Goal: Task Accomplishment & Management: Manage account settings

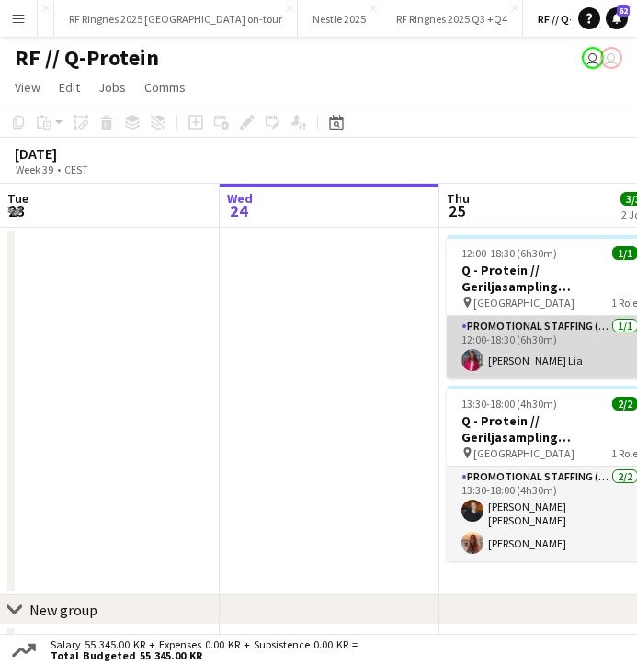
click at [492, 352] on app-card-role "Promotional Staffing (Brand Ambassadors) [DATE] 12:00-18:30 (6h30m) [PERSON_NAM…" at bounding box center [549, 347] width 206 height 62
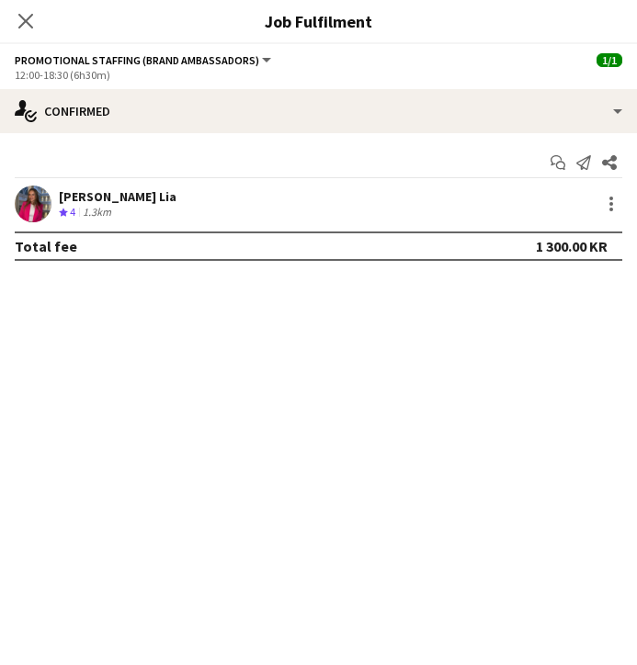
click at [30, 199] on app-user-avatar at bounding box center [33, 204] width 37 height 37
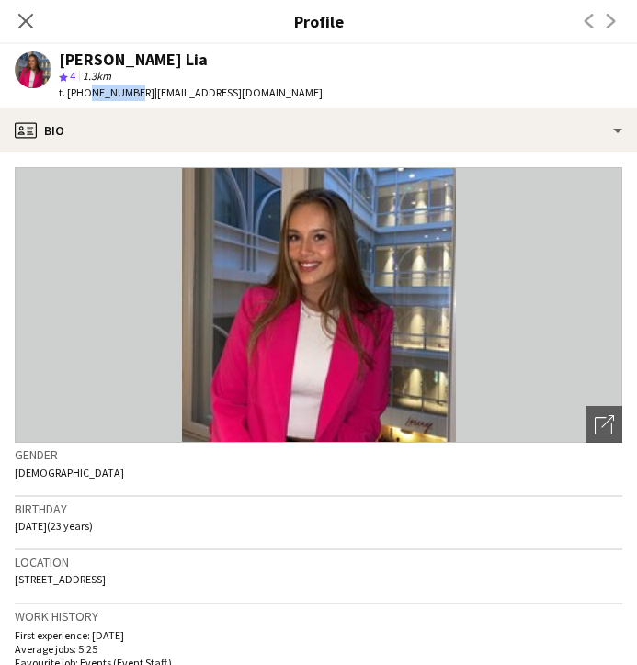
drag, startPoint x: 84, startPoint y: 92, endPoint x: 128, endPoint y: 92, distance: 44.1
click at [128, 92] on span "t. [PHONE_NUMBER]" at bounding box center [107, 92] width 96 height 14
copy span "47482310"
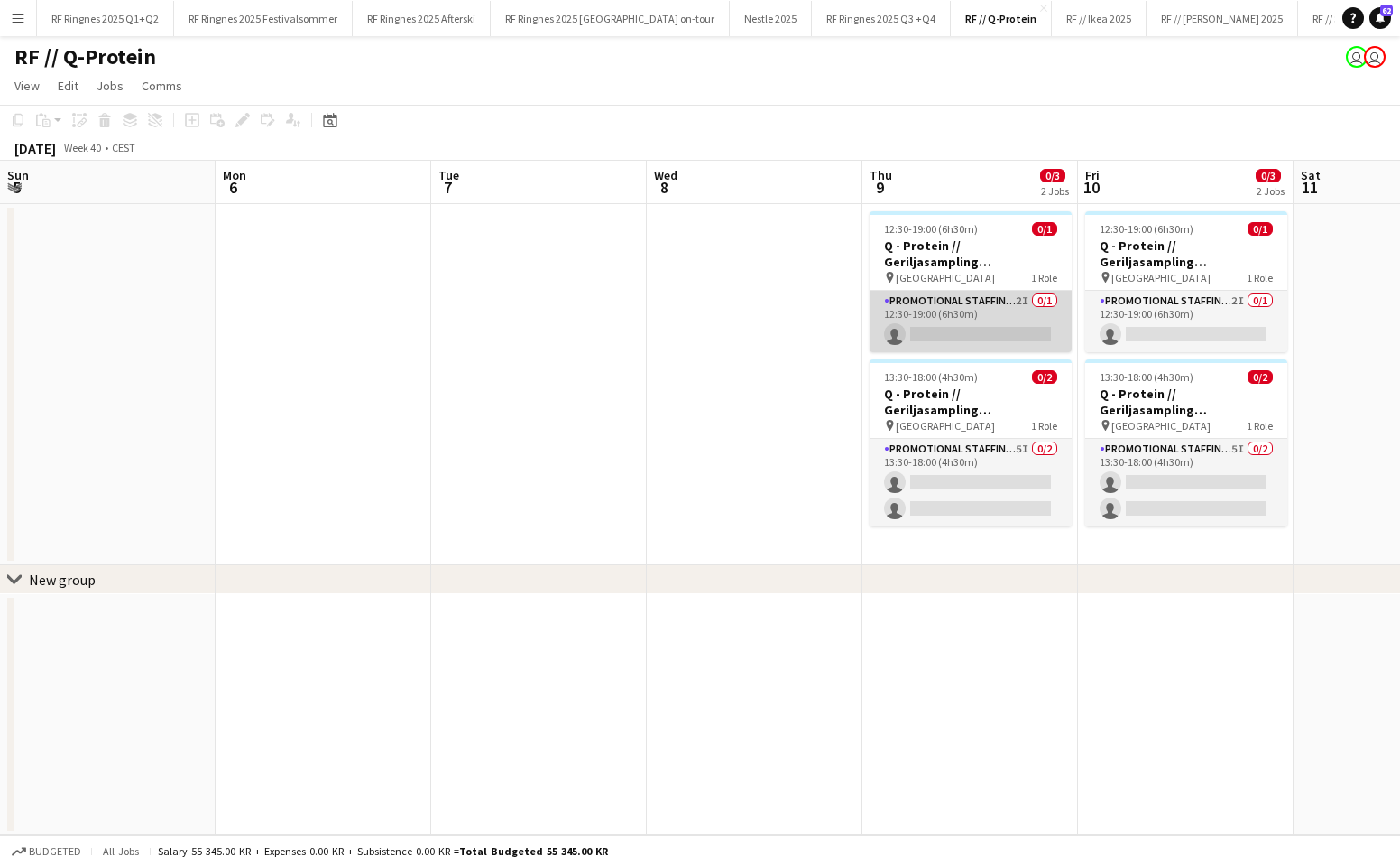
scroll to position [0, 614]
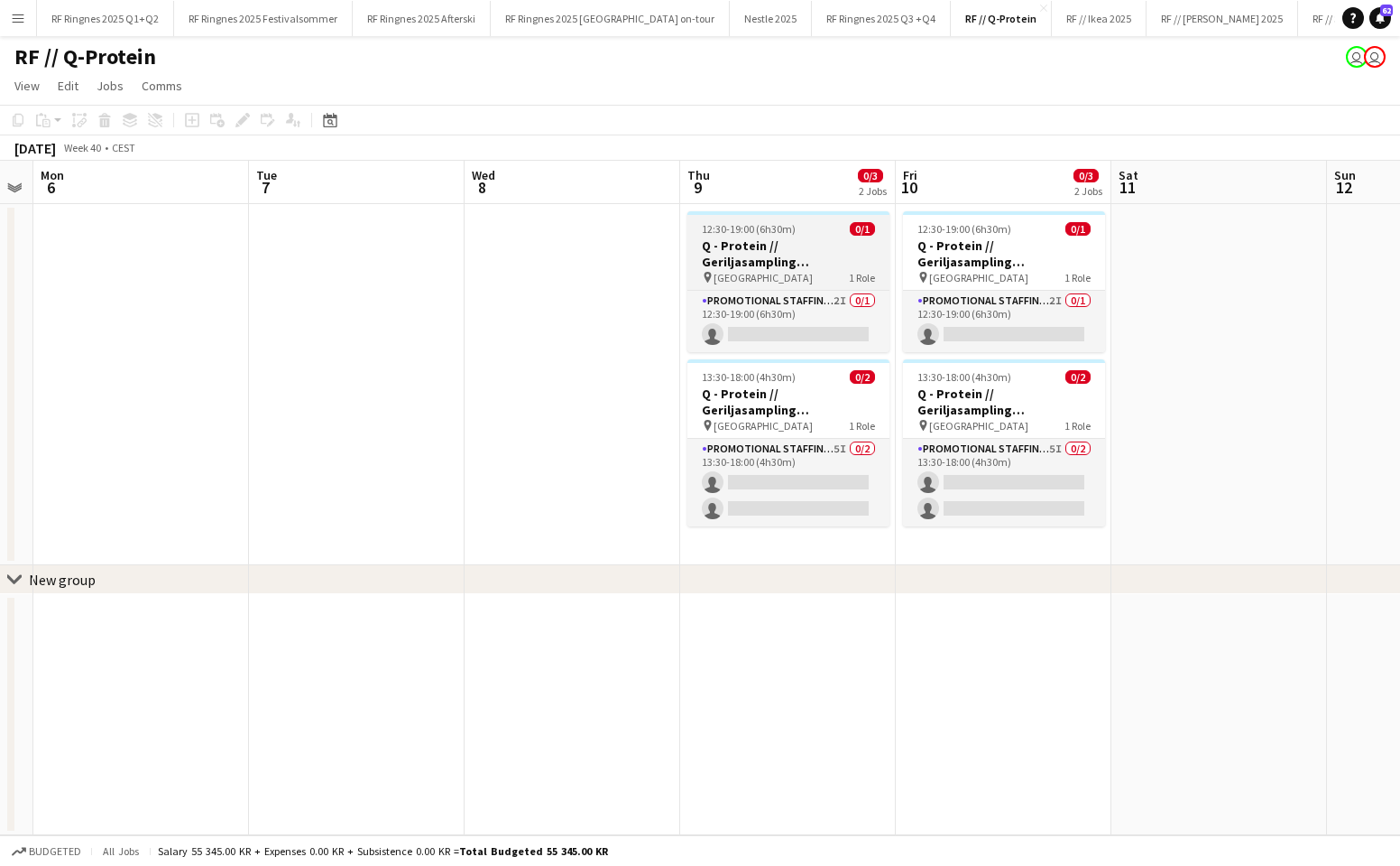
click at [811, 263] on h3 "Q - Protein // Geriljasampling [GEOGRAPHIC_DATA]" at bounding box center [789, 254] width 202 height 32
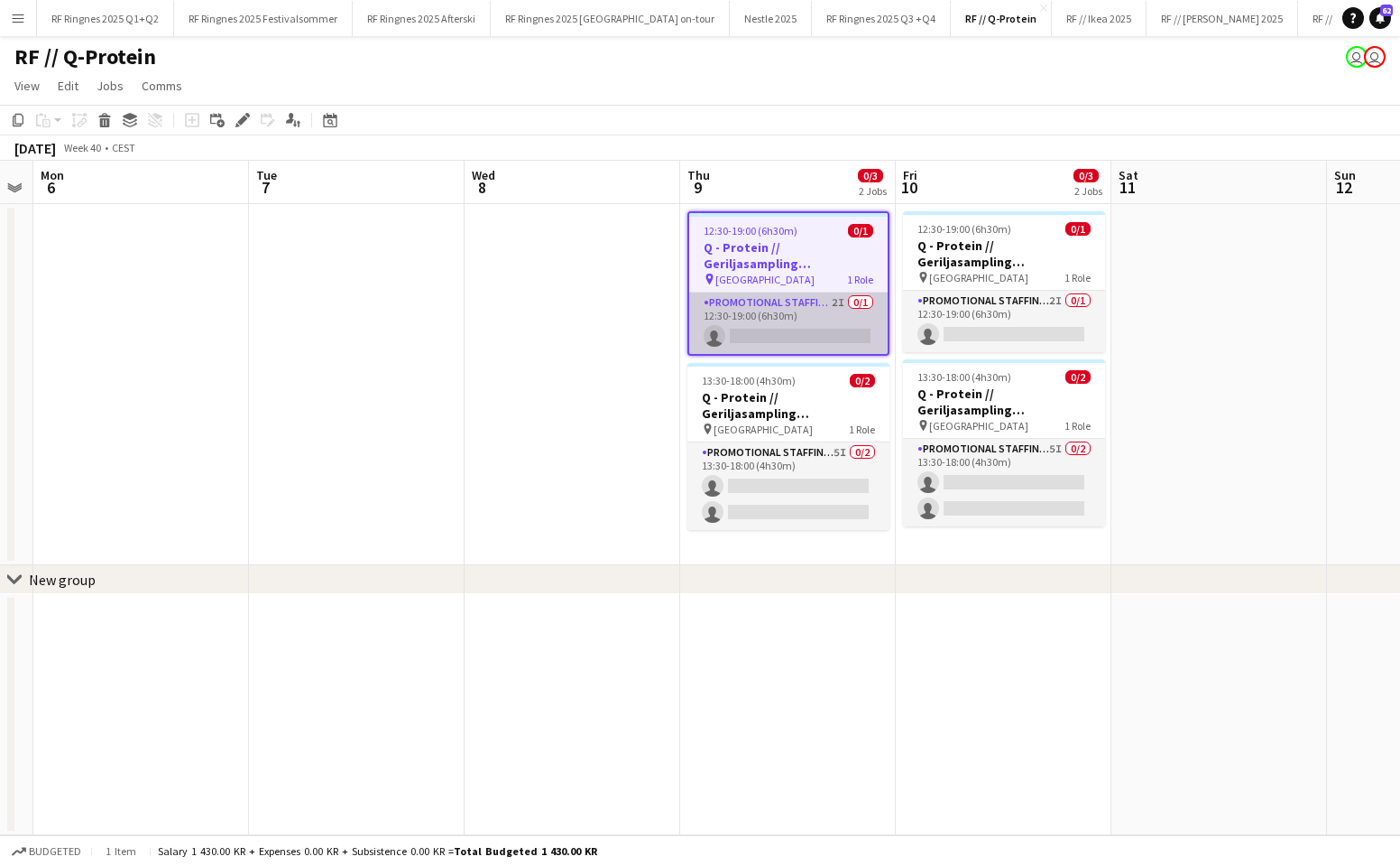
click at [832, 322] on app-card-role "Promotional Staffing (Brand Ambassadors) 2I 0/1 12:30-19:00 (6h30m) single-neut…" at bounding box center [789, 323] width 198 height 61
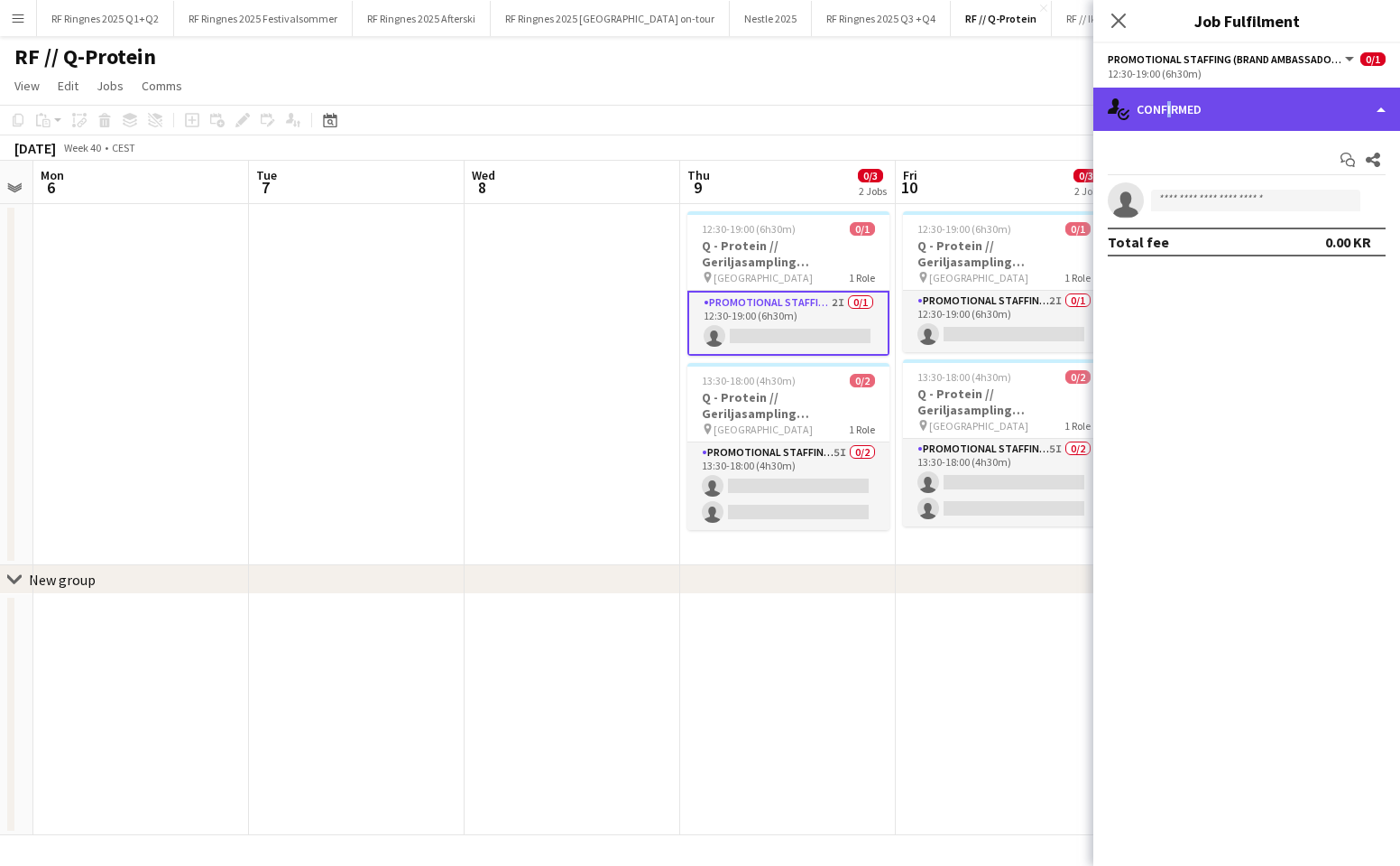
drag, startPoint x: 1168, startPoint y: 106, endPoint x: 1174, endPoint y: 122, distance: 17.1
click at [1168, 107] on div "single-neutral-actions-check-2 Confirmed" at bounding box center [1247, 109] width 307 height 43
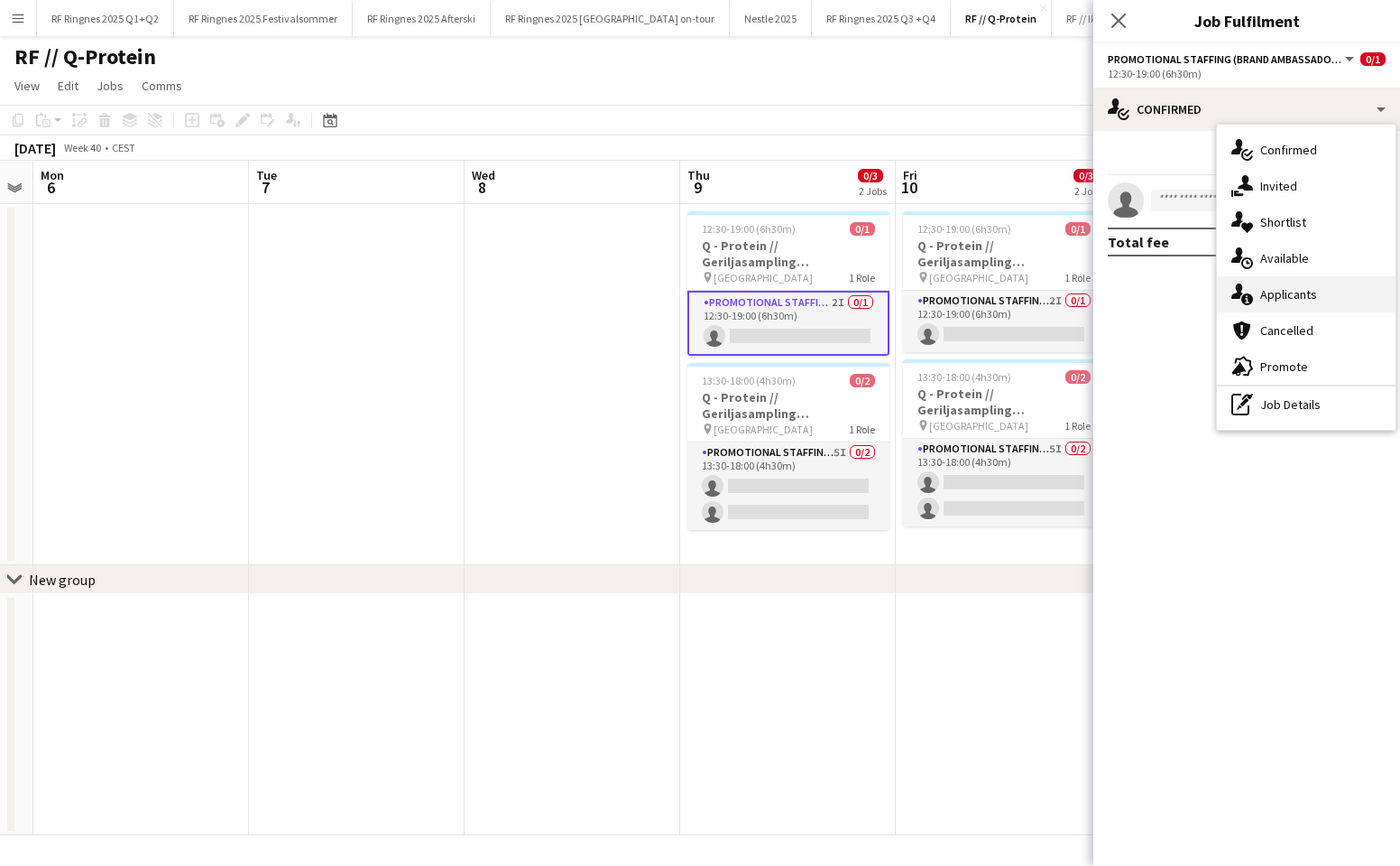
click at [1273, 290] on span "Applicants" at bounding box center [1289, 294] width 57 height 17
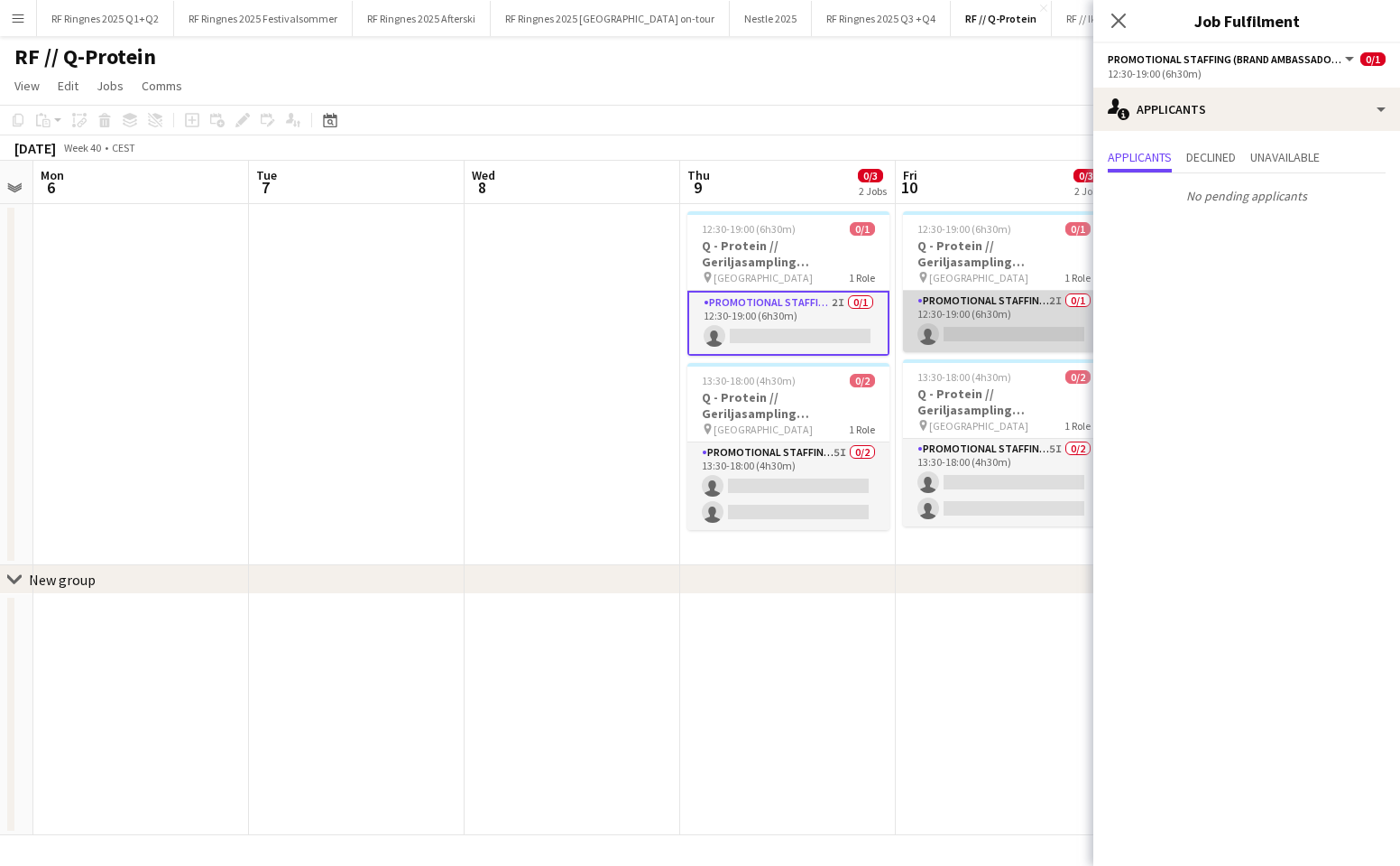
click at [988, 337] on app-card-role "Promotional Staffing (Brand Ambassadors) 2I 0/1 12:30-19:00 (6h30m) single-neut…" at bounding box center [1004, 321] width 202 height 61
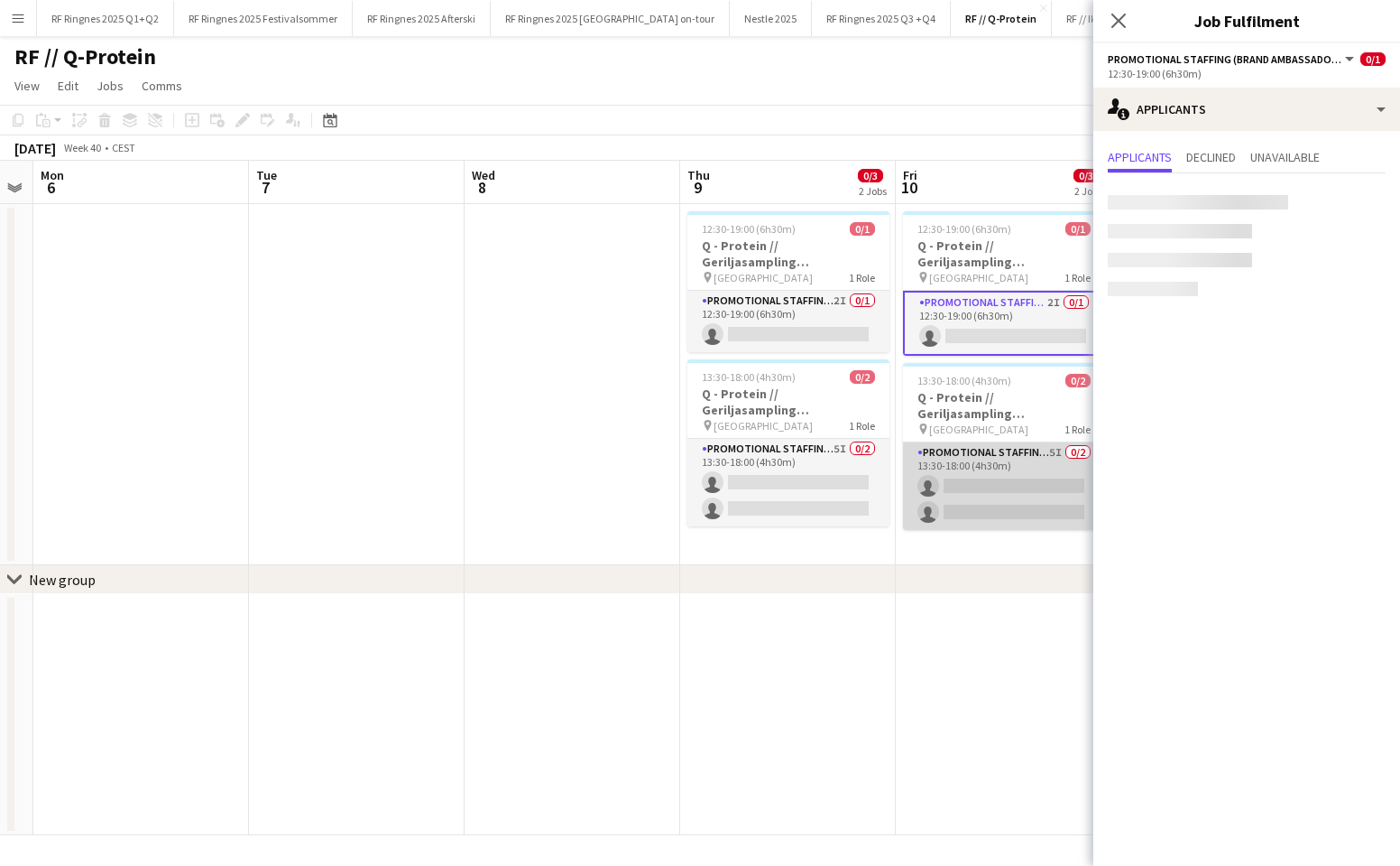
click at [995, 490] on app-card-role "Promotional Staffing (Brand Ambassadors) 5I 0/2 13:30-18:00 (4h30m) single-neut…" at bounding box center [1004, 486] width 202 height 87
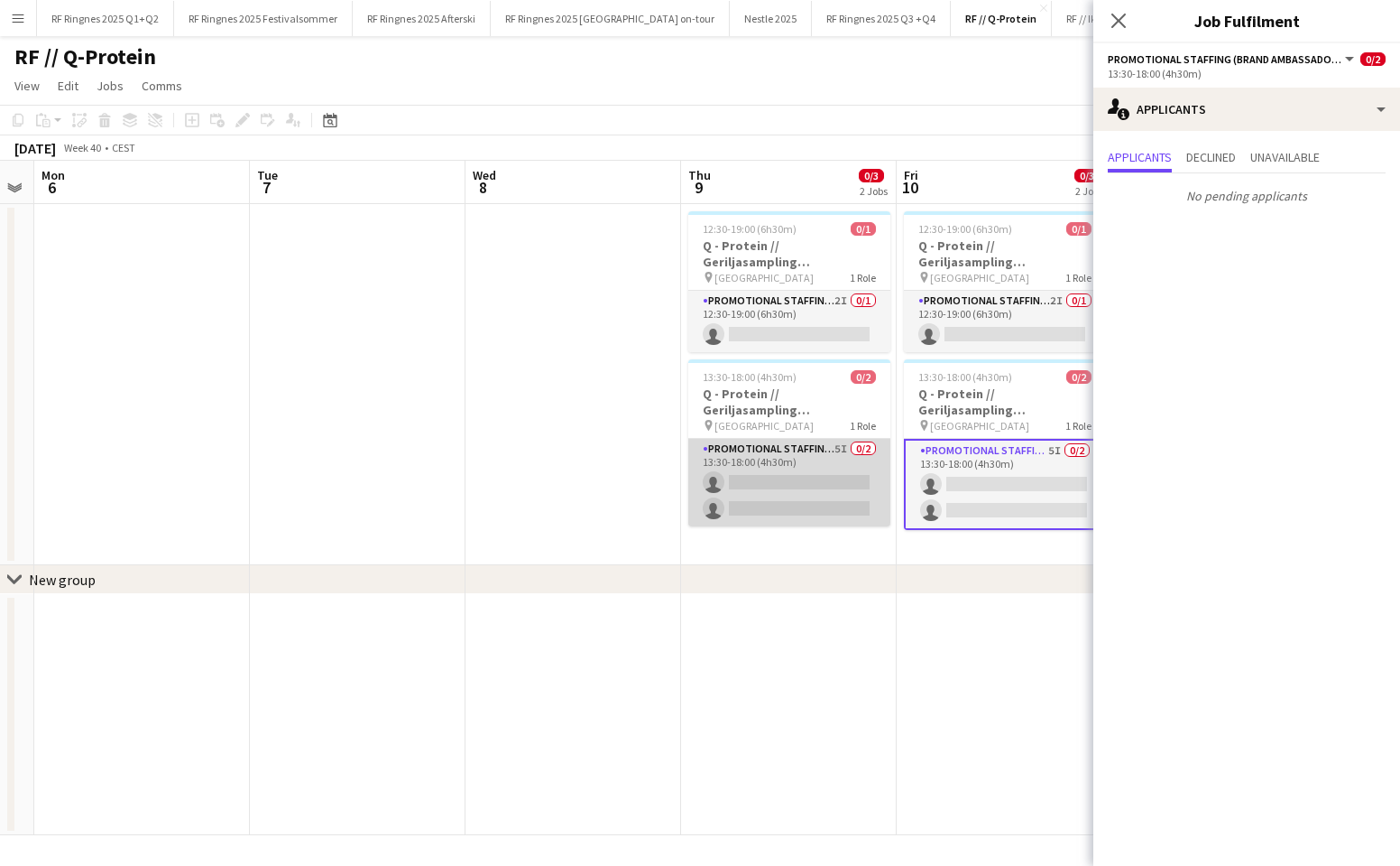
click at [779, 498] on app-card-role "Promotional Staffing (Brand Ambassadors) 5I 0/2 13:30-18:00 (4h30m) single-neut…" at bounding box center [790, 482] width 202 height 87
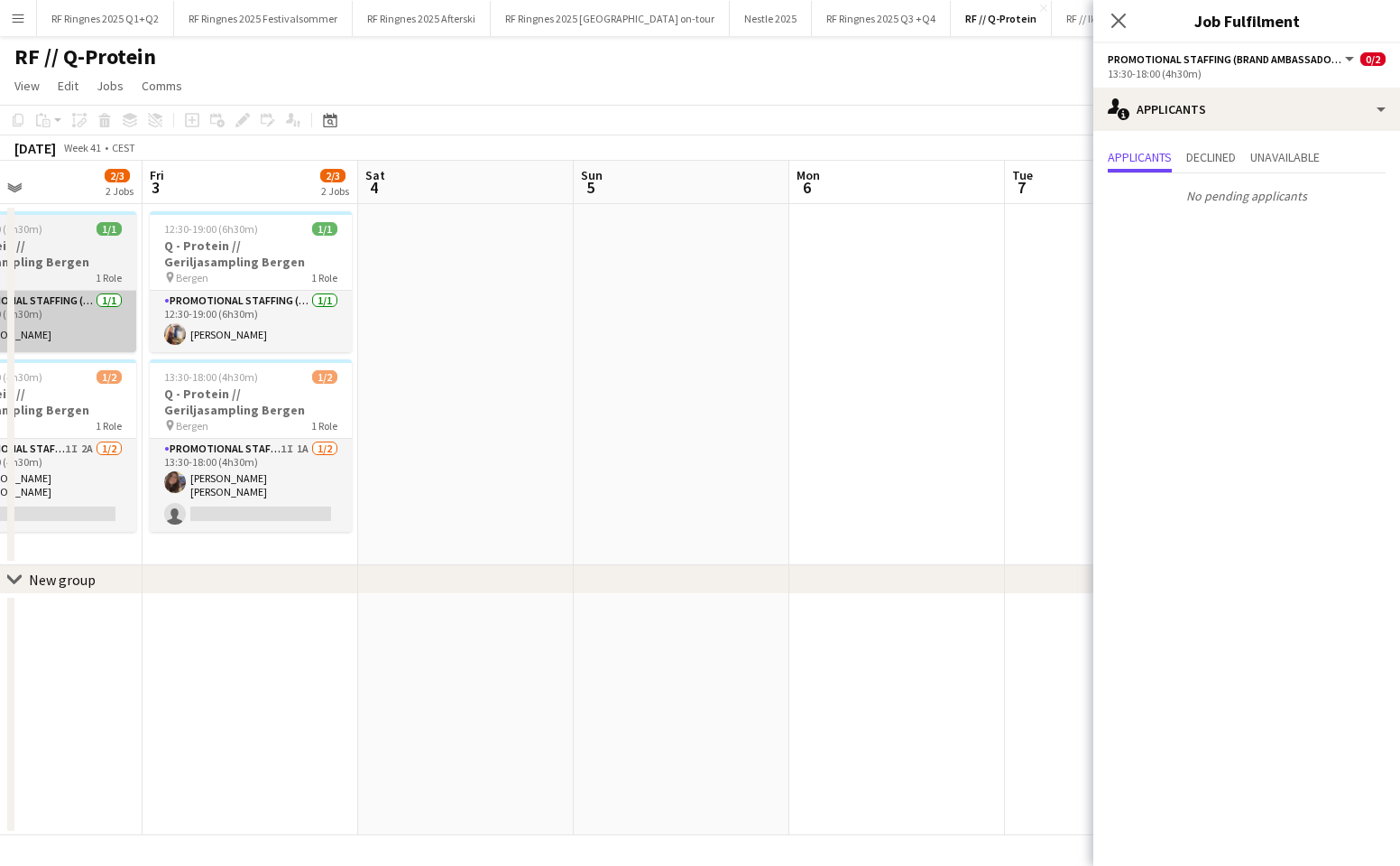
scroll to position [0, 431]
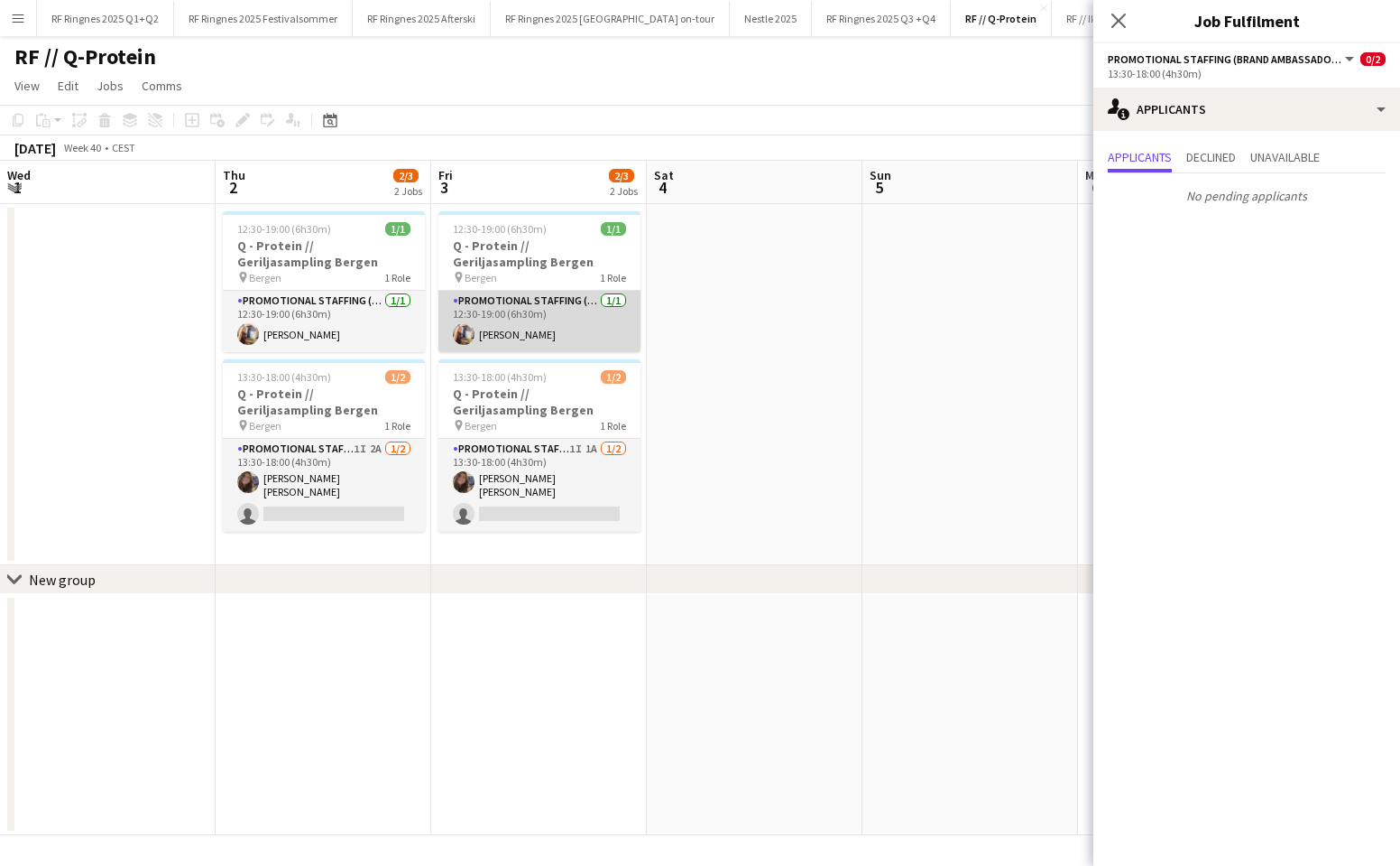
click at [541, 334] on app-card-role "Promotional Staffing (Brand Ambassadors) [DATE] 12:30-19:00 (6h30m) [PERSON_NAM…" at bounding box center [539, 321] width 202 height 61
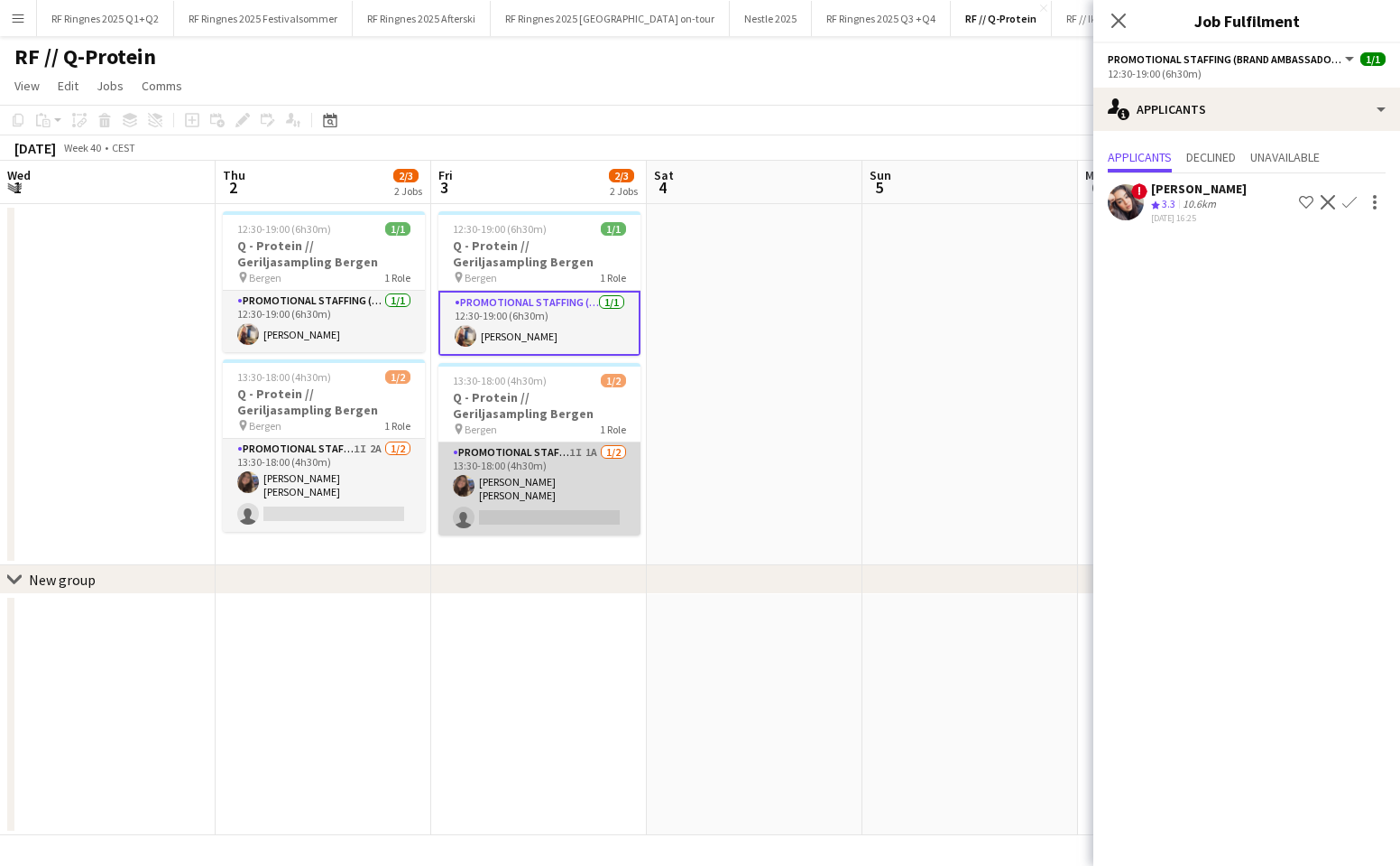
click at [548, 510] on app-card-role "Promotional Staffing (Brand Ambassadors) 1I 1A [DATE] 13:30-18:00 (4h30m) [PERS…" at bounding box center [539, 489] width 202 height 93
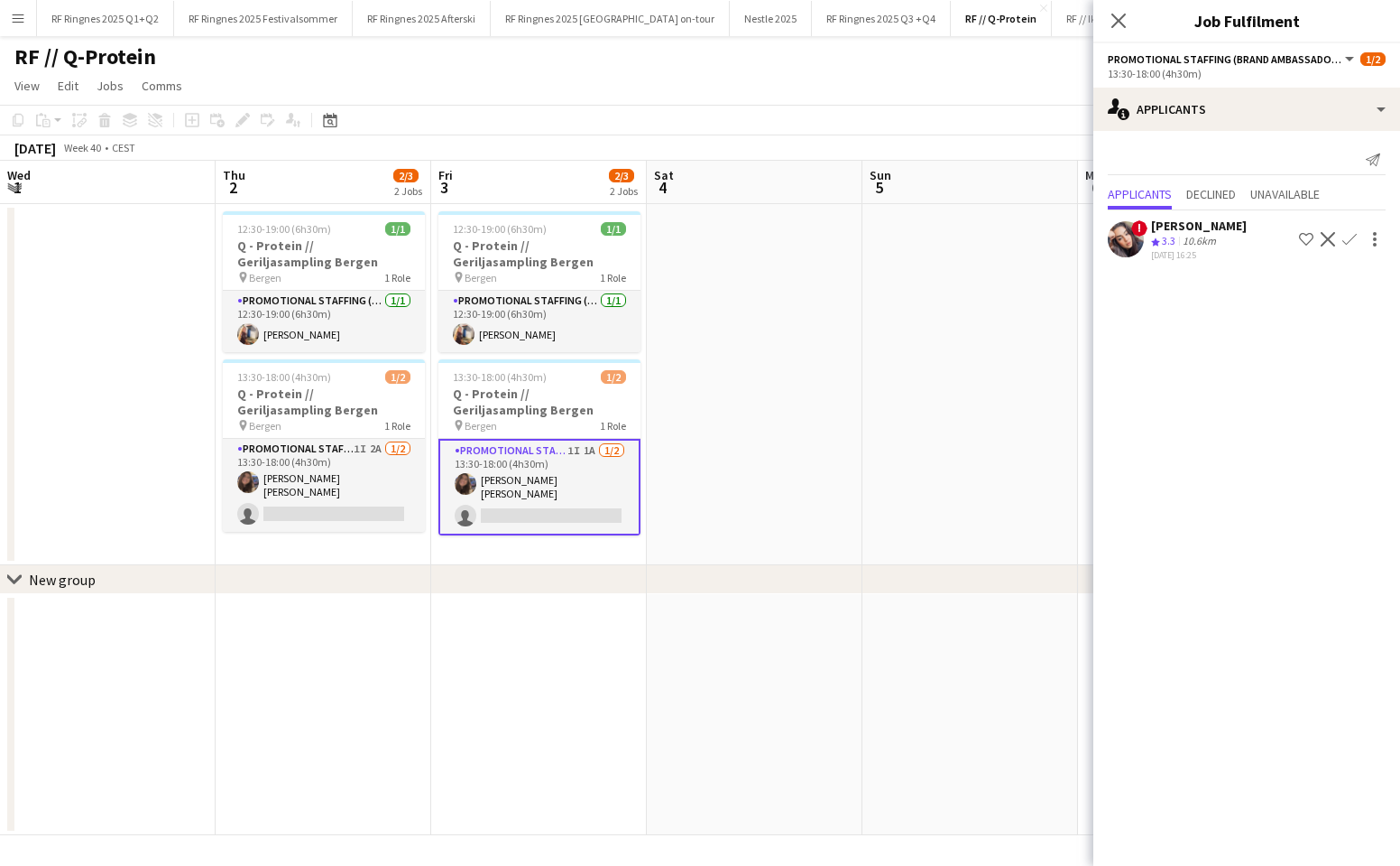
click at [1120, 246] on app-user-avatar at bounding box center [1126, 239] width 36 height 36
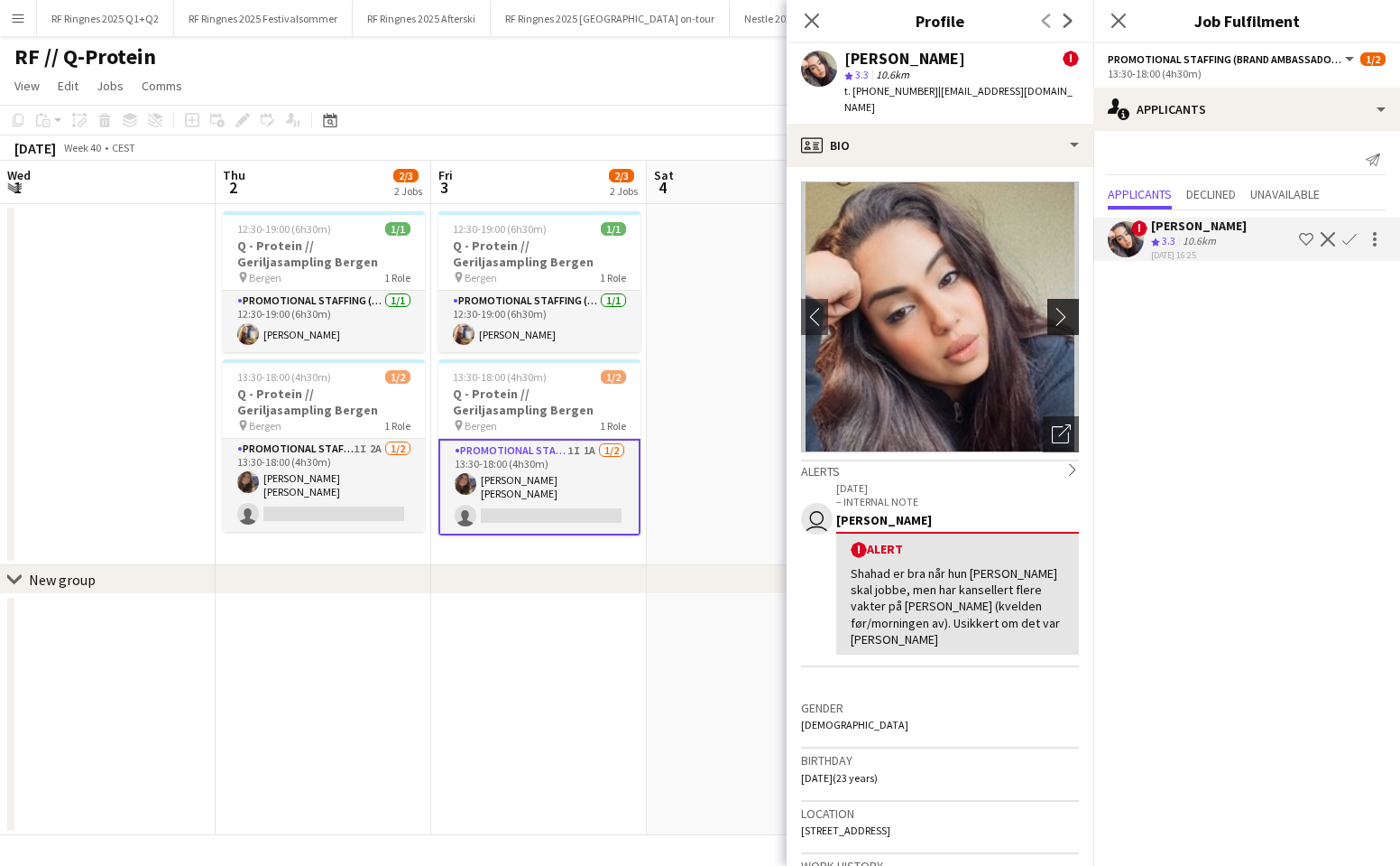
click at [1062, 310] on button "chevron-right" at bounding box center [1065, 317] width 36 height 36
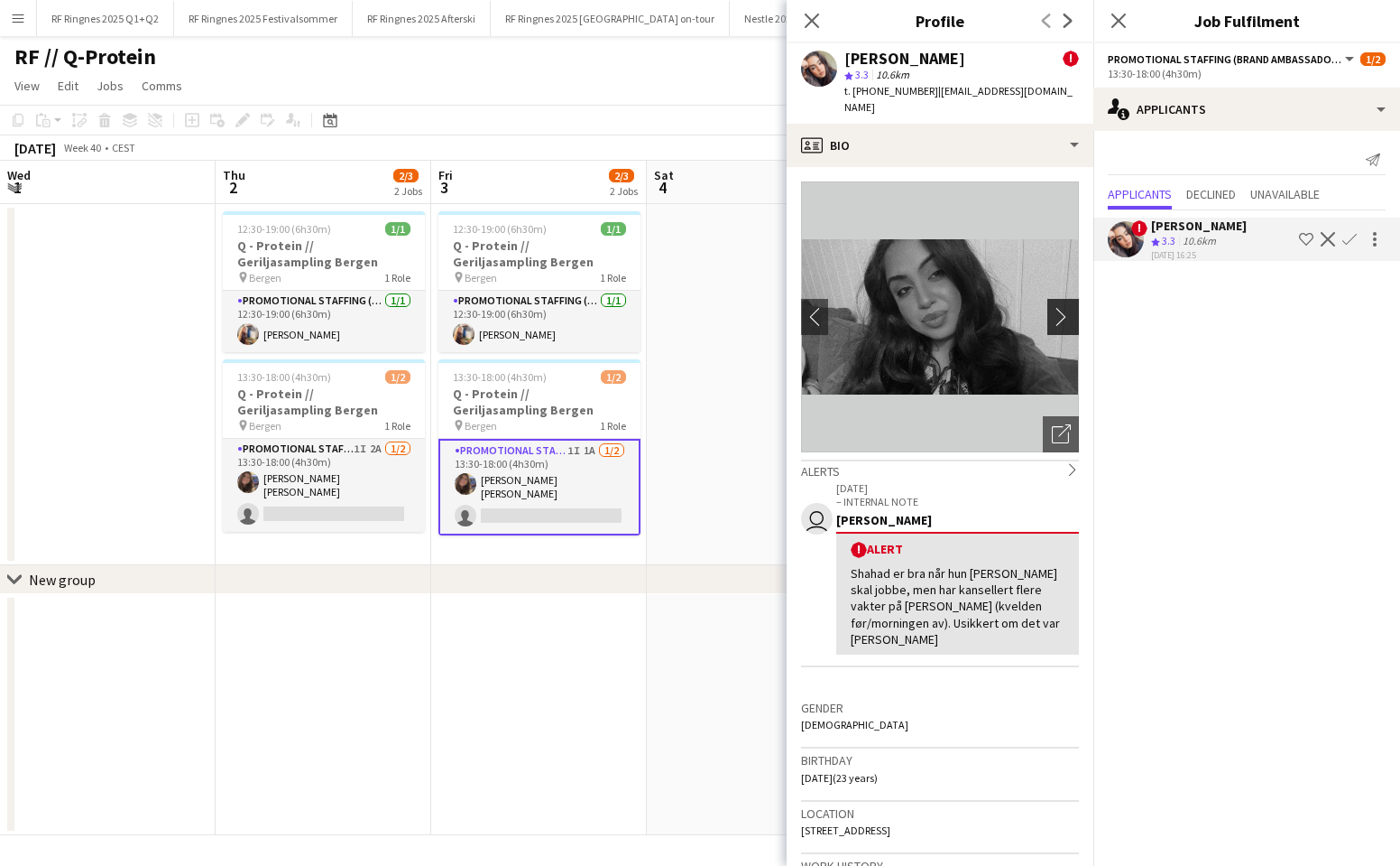
click at [1053, 307] on app-icon "chevron-right" at bounding box center [1066, 316] width 28 height 19
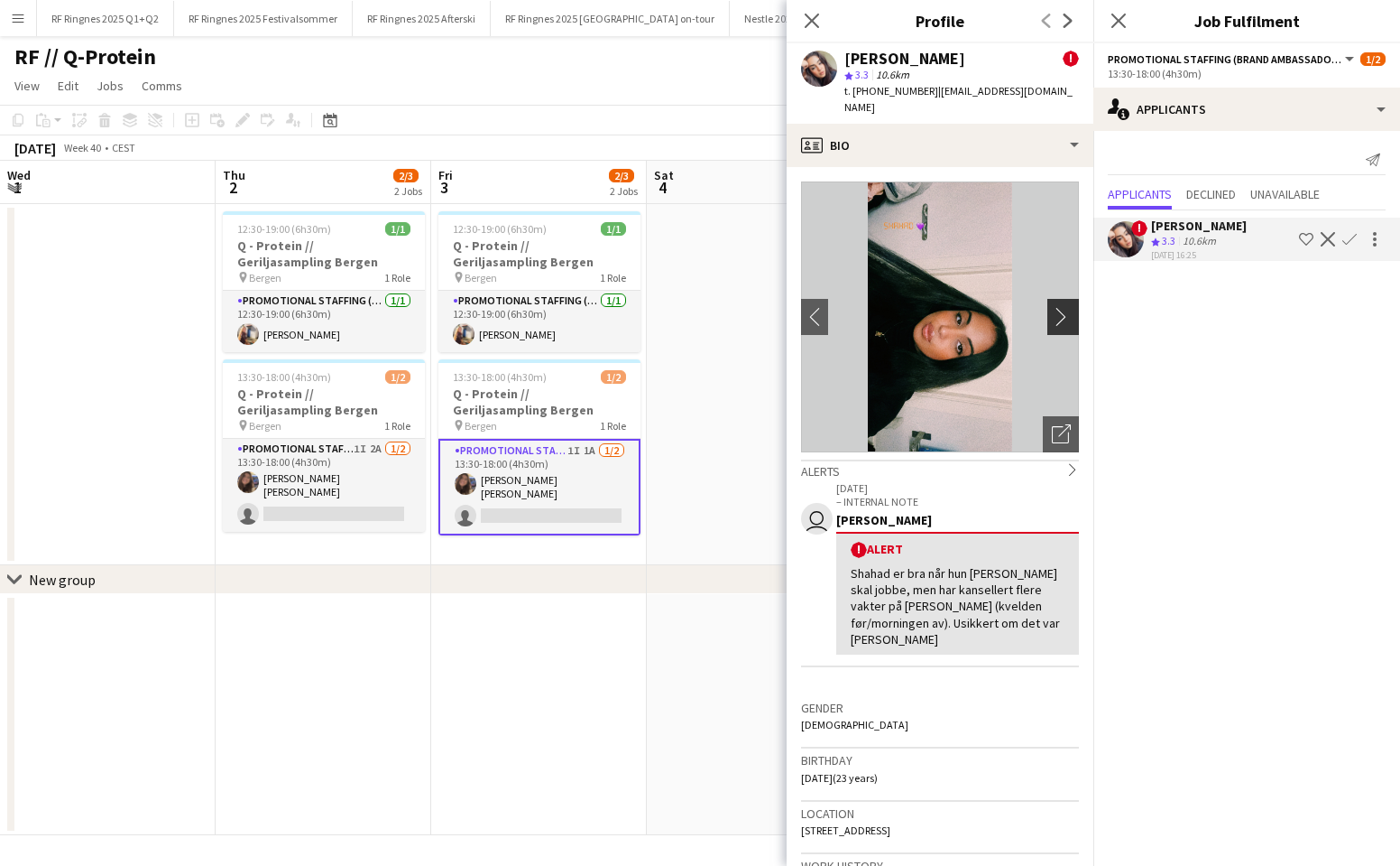
click at [1053, 307] on app-icon "chevron-right" at bounding box center [1066, 316] width 28 height 19
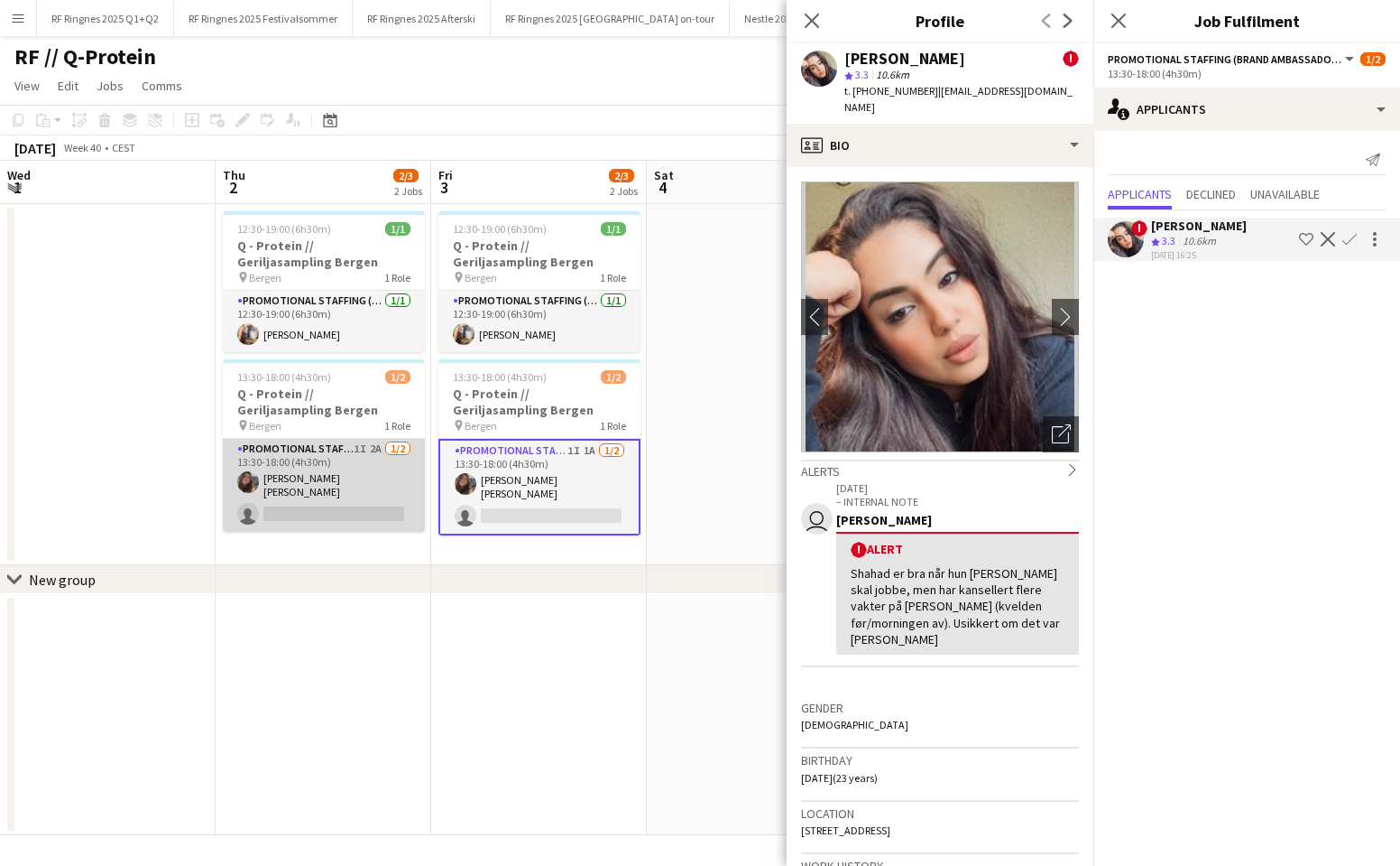
click at [299, 503] on app-card-role "Promotional Staffing (Brand Ambassadors) 1I 2A [DATE] 13:30-18:00 (4h30m) [PERS…" at bounding box center [324, 485] width 202 height 93
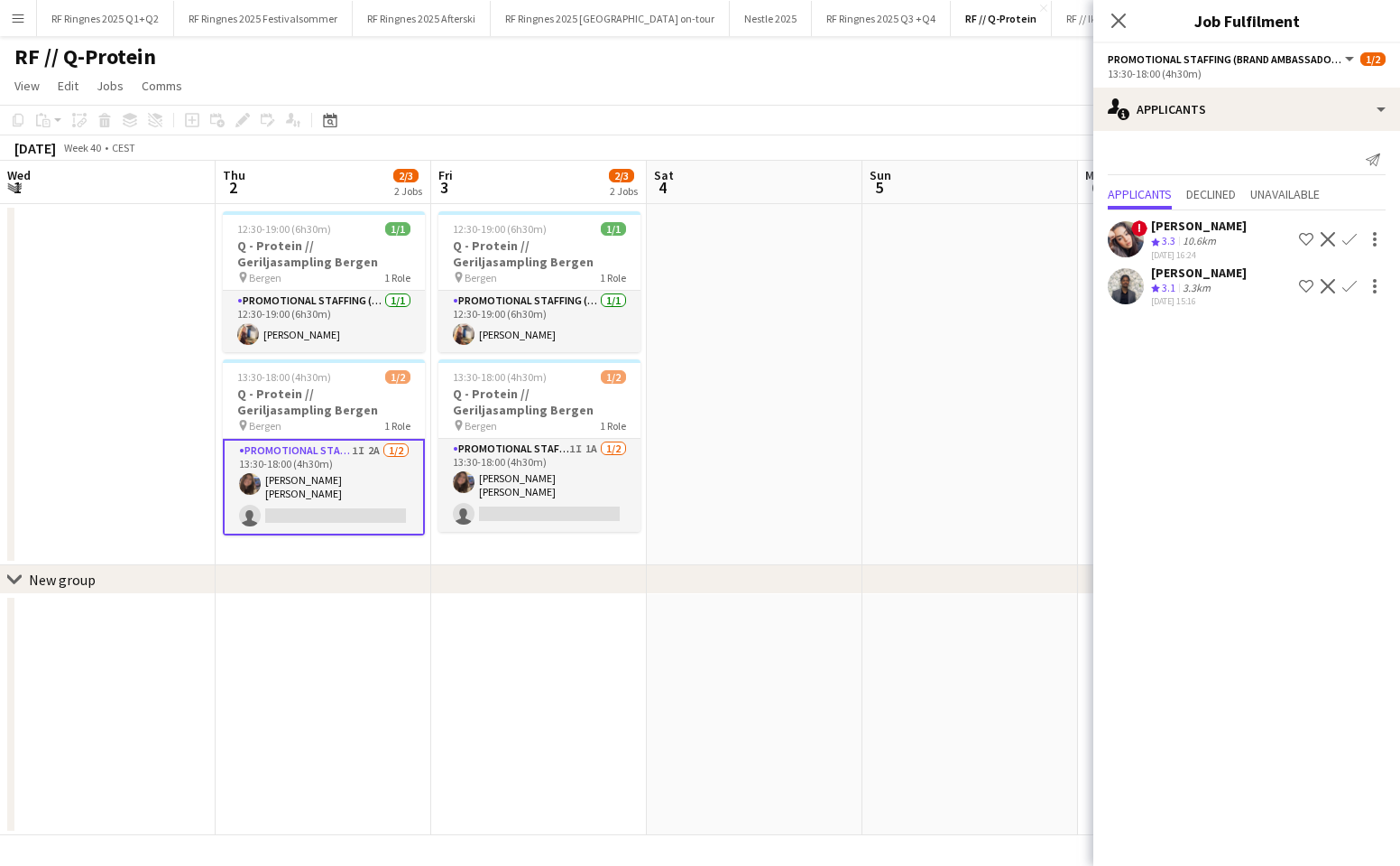
click at [1135, 303] on app-user-avatar at bounding box center [1126, 286] width 36 height 36
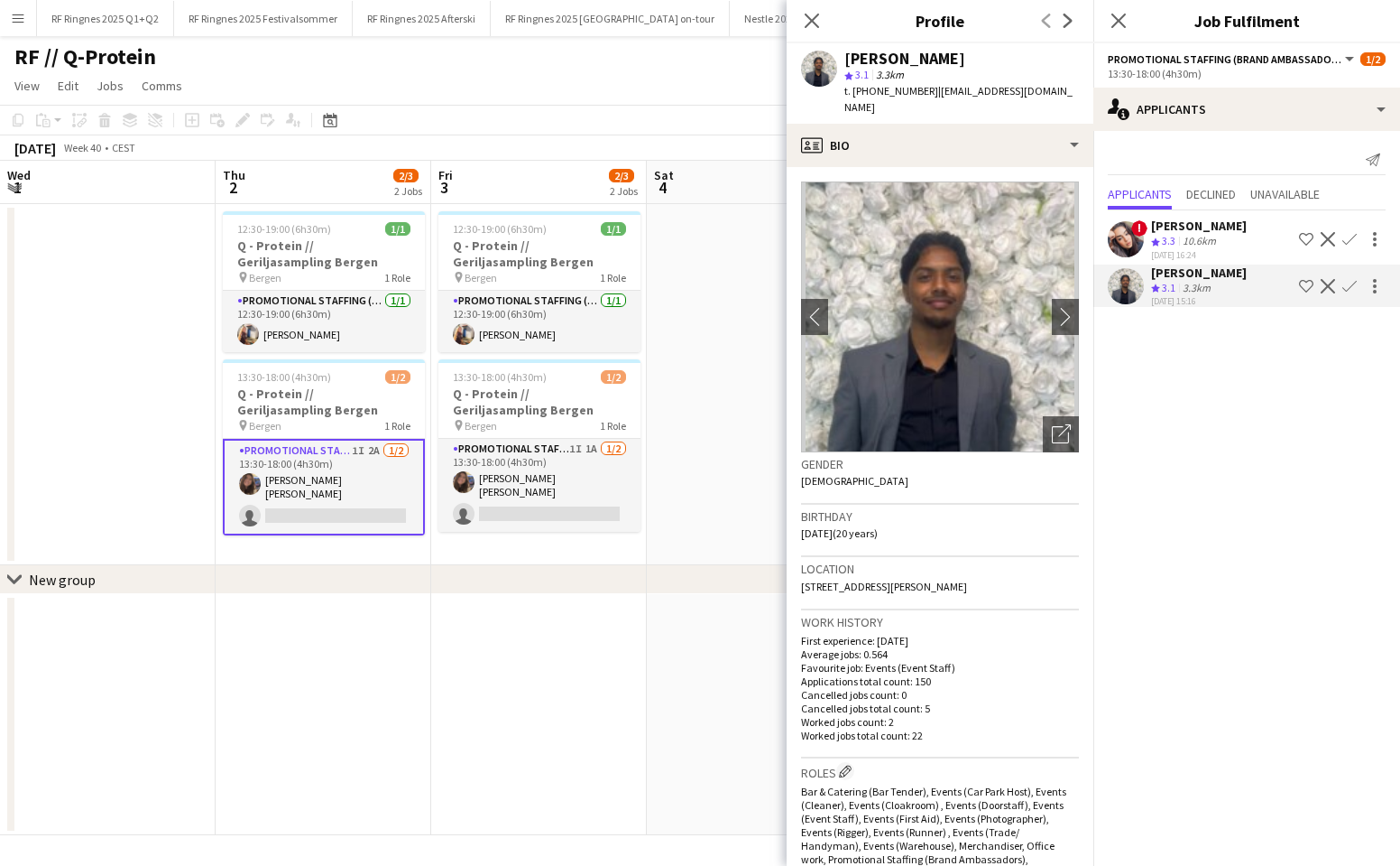
click at [704, 324] on app-date-cell at bounding box center [756, 384] width 216 height 361
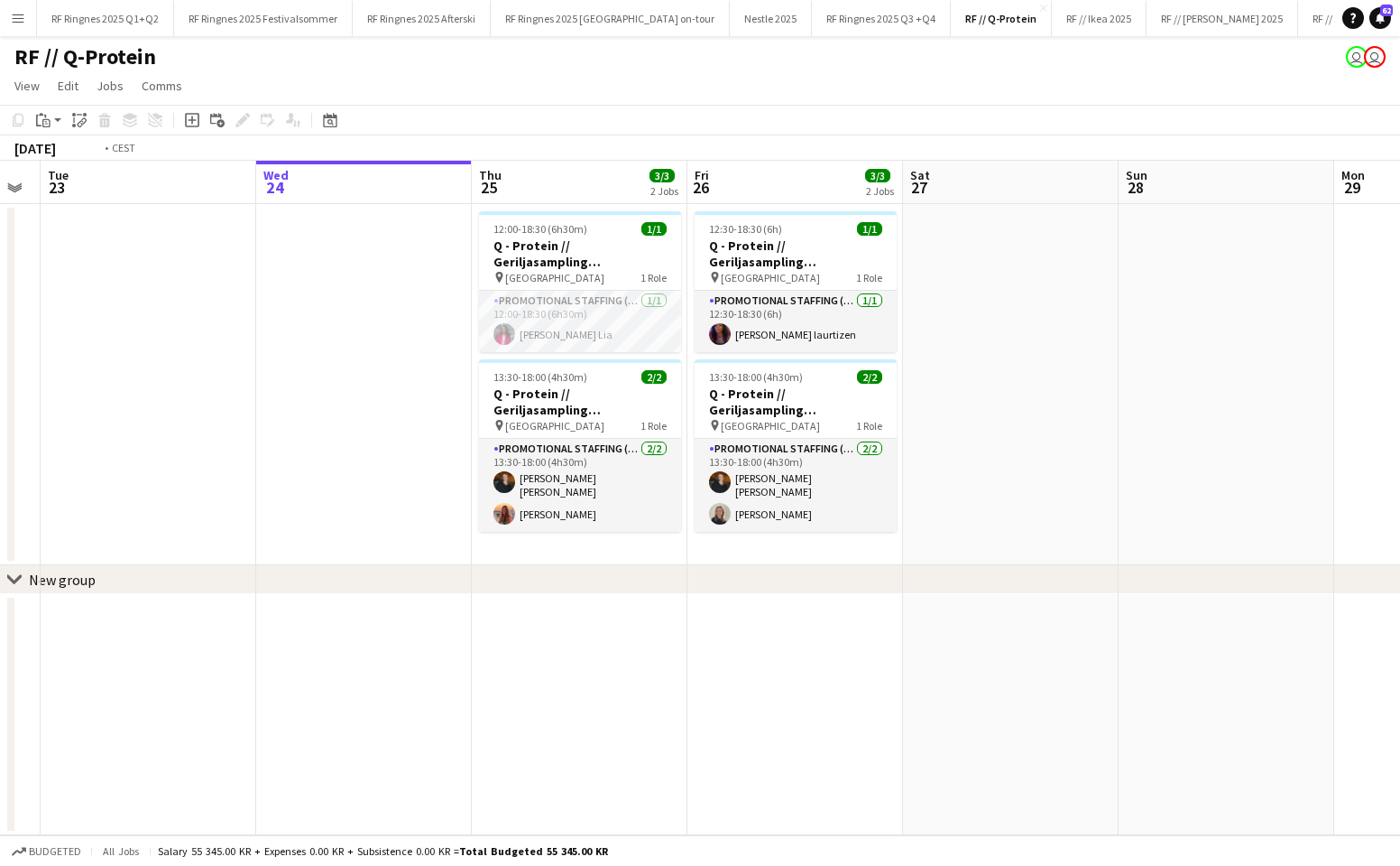
scroll to position [0, 461]
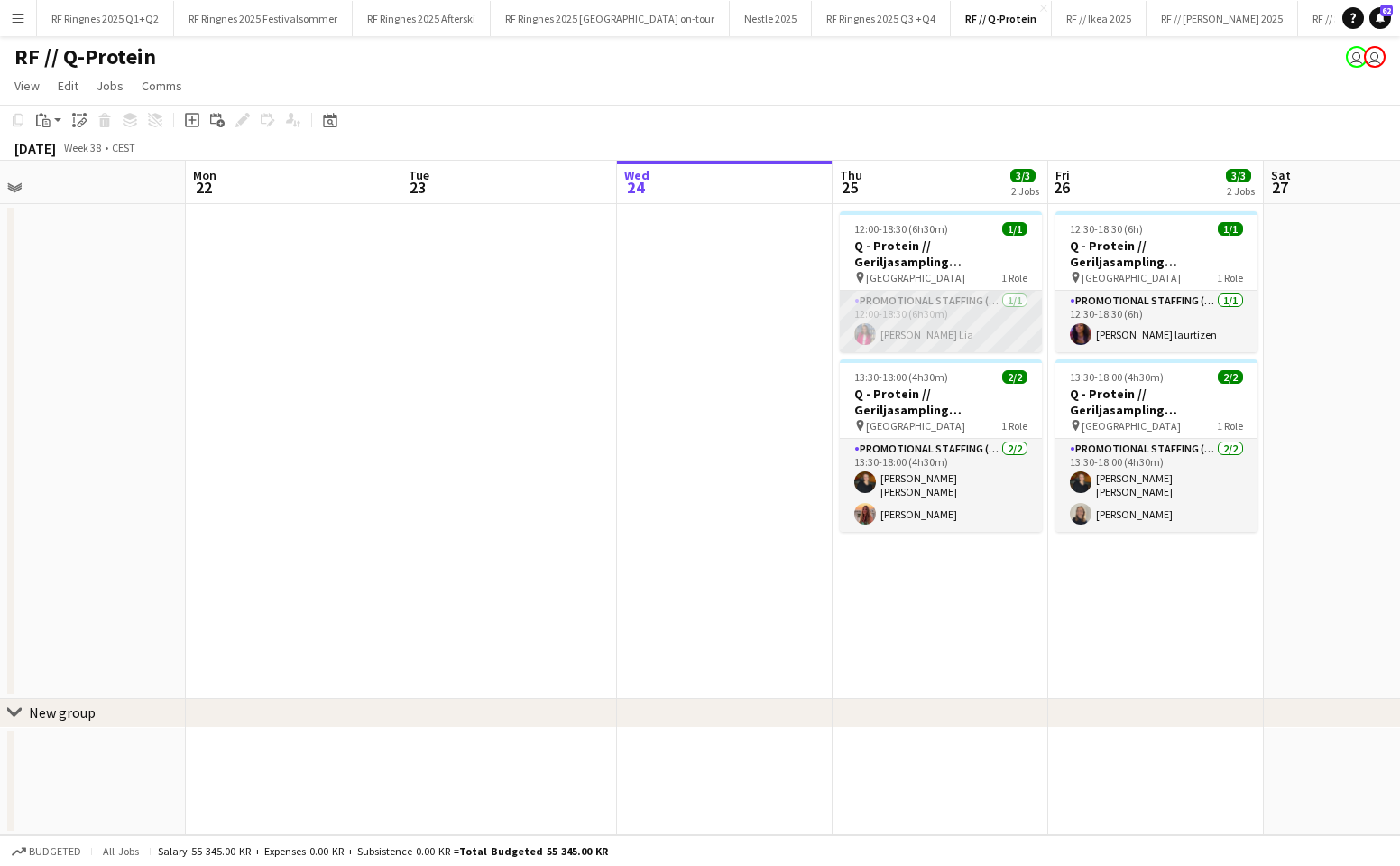
click at [962, 306] on app-card-role "Promotional Staffing (Brand Ambassadors) [DATE] 12:00-18:30 (6h30m) [PERSON_NAM…" at bounding box center [941, 321] width 202 height 61
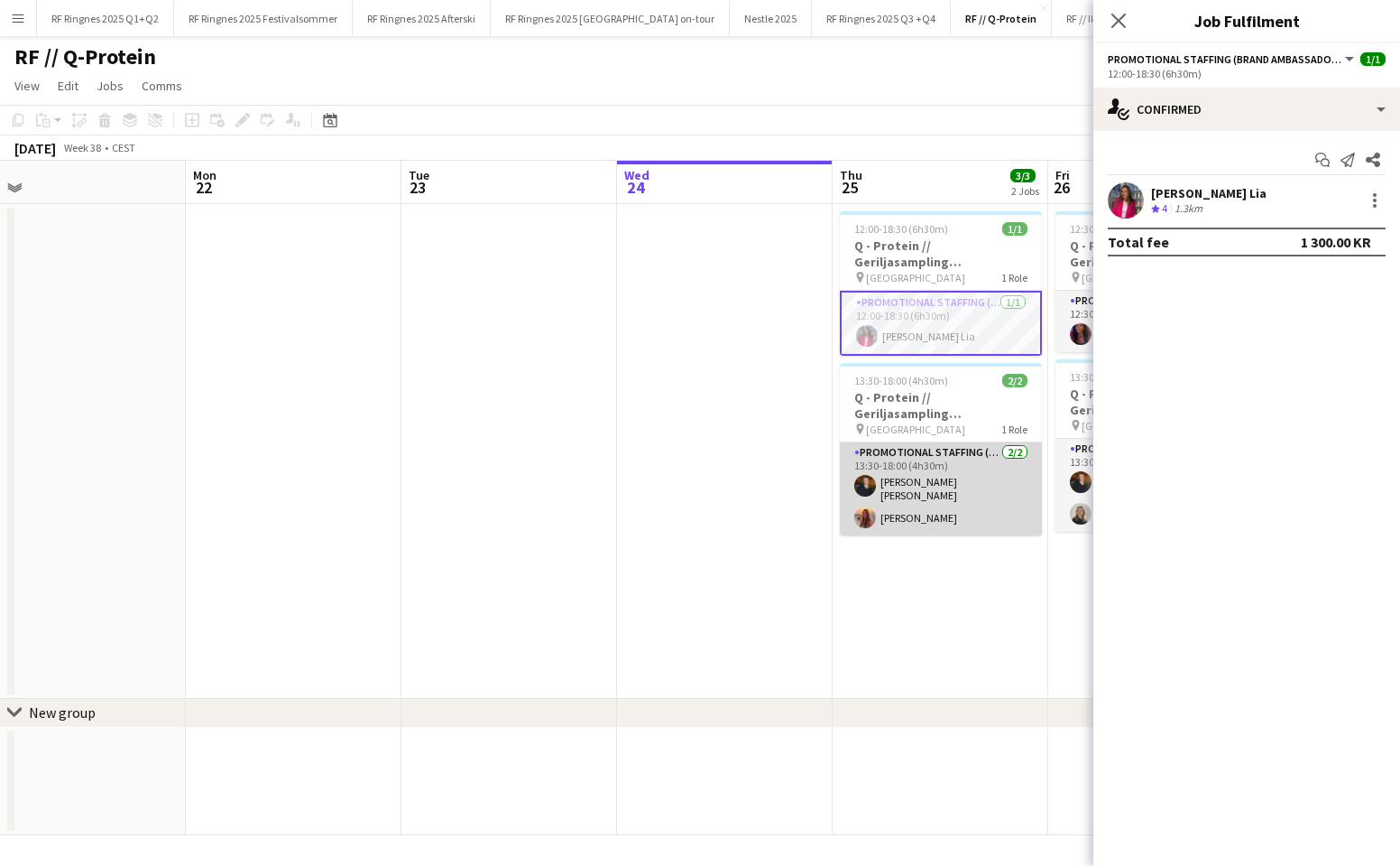
click at [949, 499] on app-card-role "Promotional Staffing (Brand Ambassadors) [DATE] 13:30-18:00 (4h30m) [PERSON_NAM…" at bounding box center [941, 489] width 202 height 93
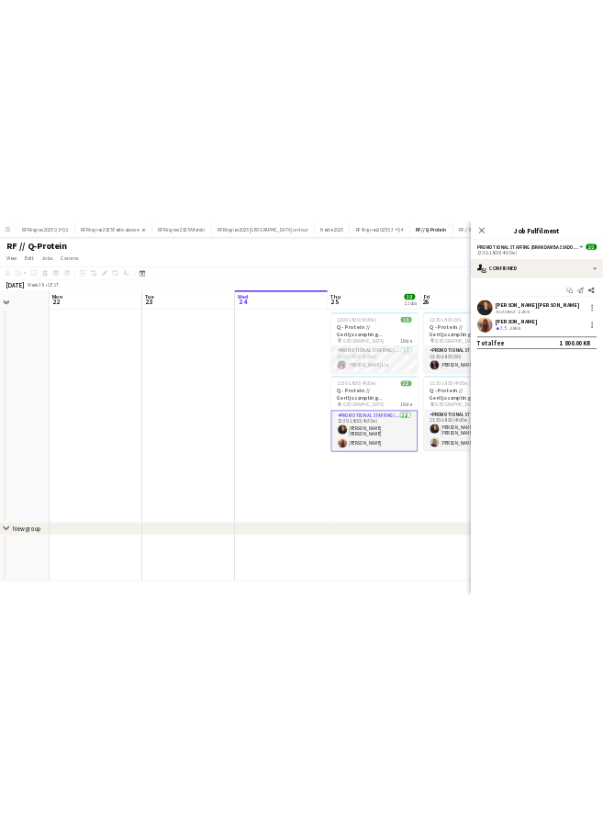
scroll to position [0, 580]
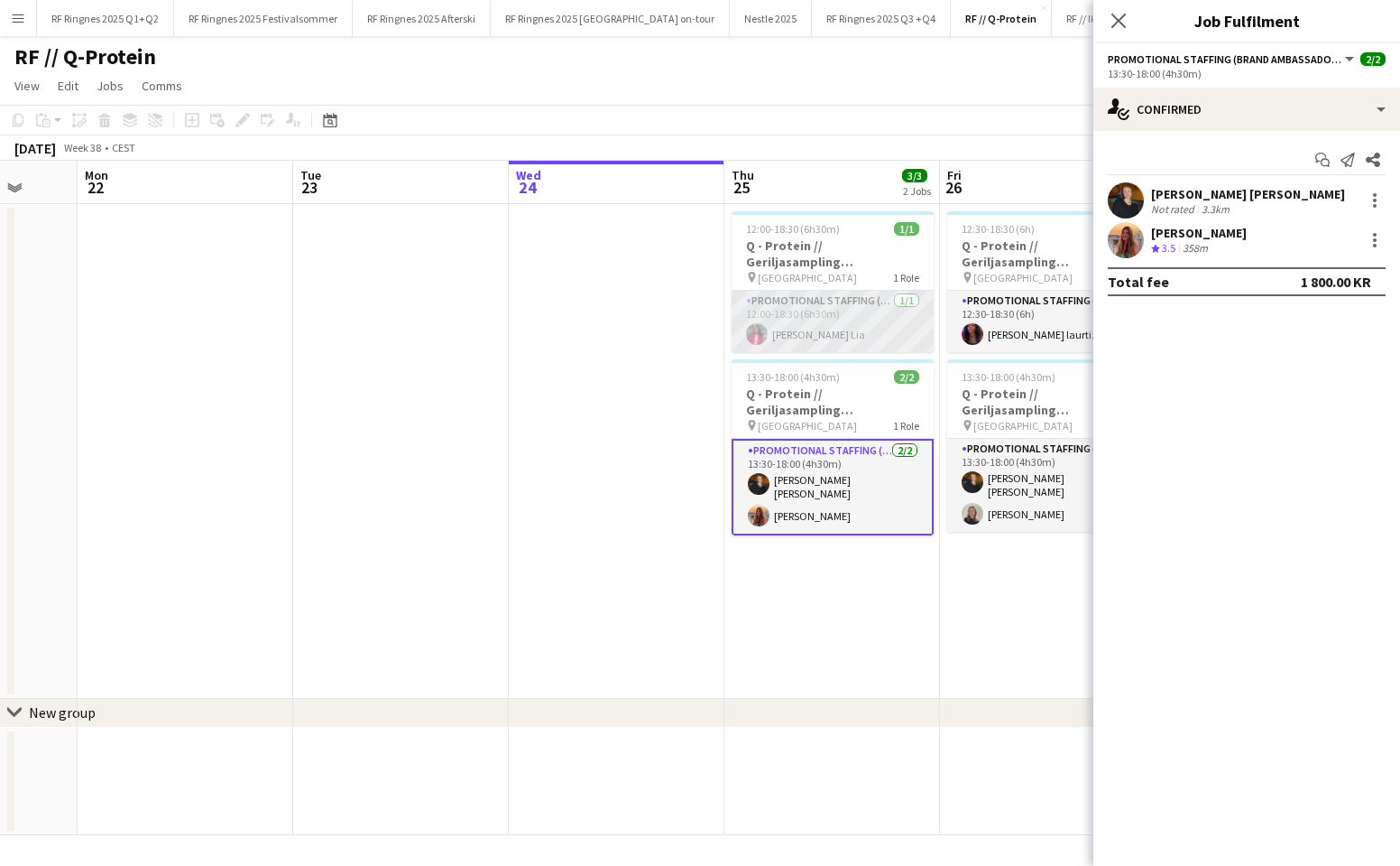
click at [845, 307] on app-card-role "Promotional Staffing (Brand Ambassadors) [DATE] 12:00-18:30 (6h30m) [PERSON_NAM…" at bounding box center [833, 321] width 202 height 61
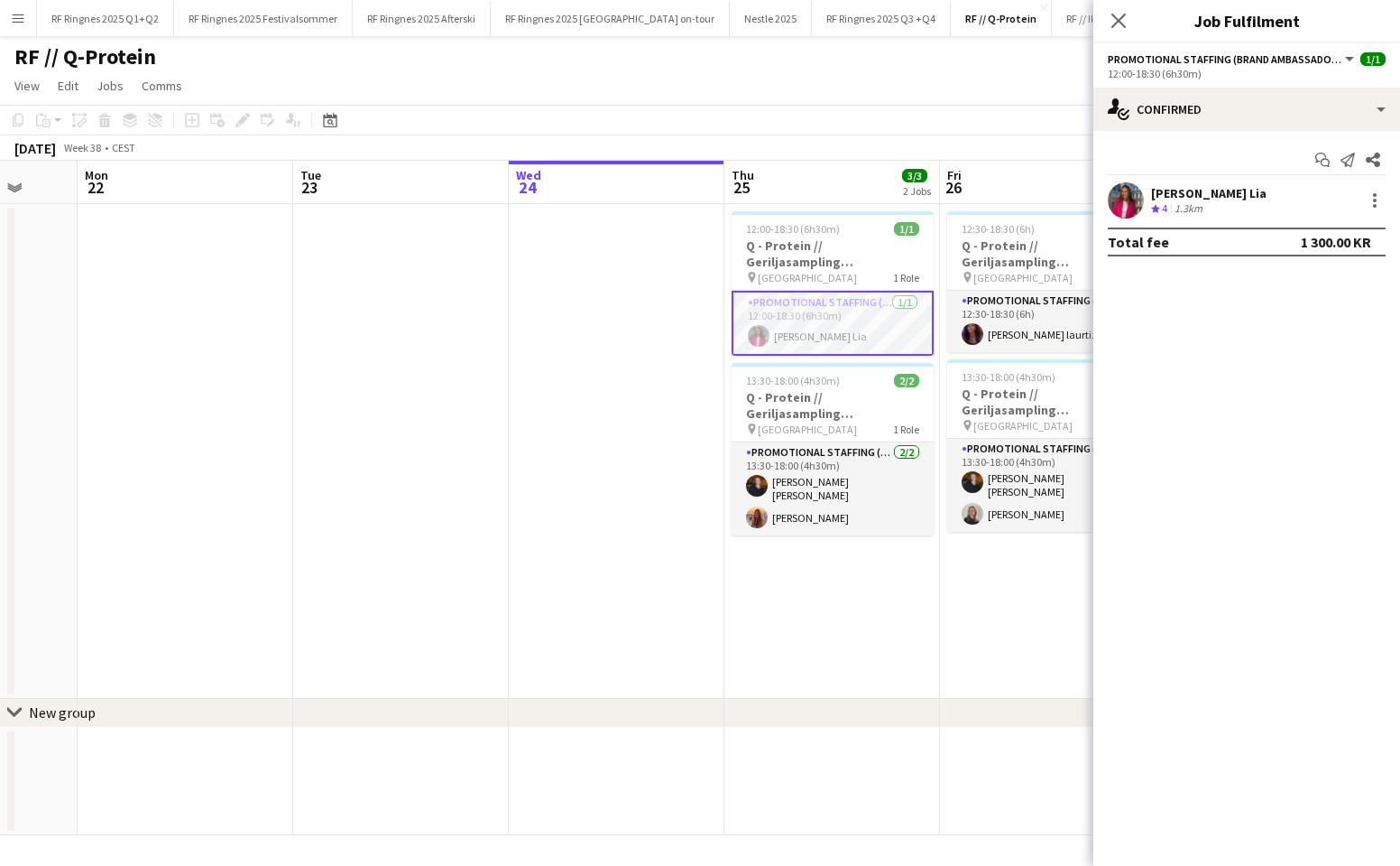
click at [1139, 194] on app-user-avatar at bounding box center [1126, 201] width 36 height 36
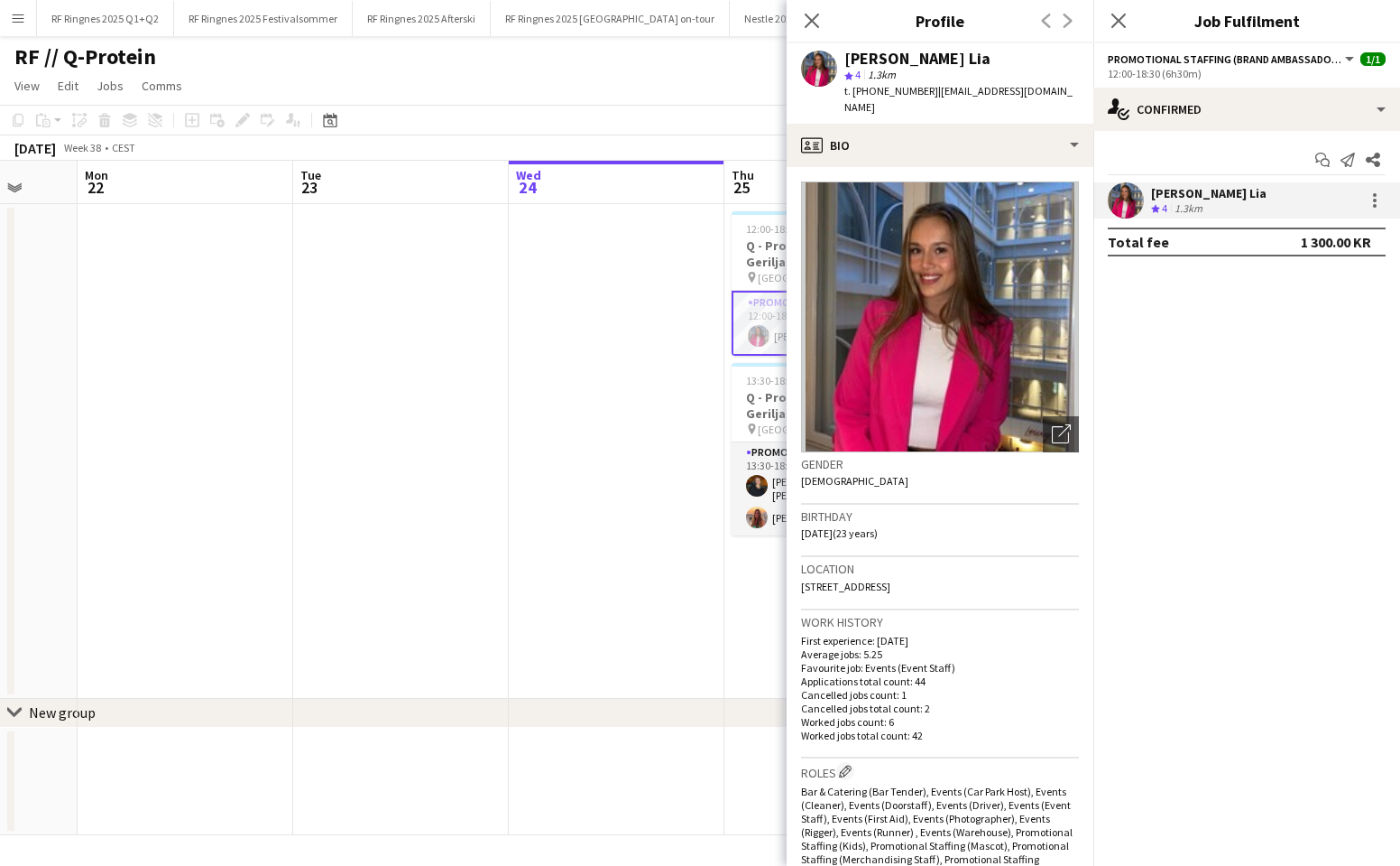
drag, startPoint x: 921, startPoint y: 89, endPoint x: 1053, endPoint y: 88, distance: 132.0
click at [1053, 88] on app-profile-header "[PERSON_NAME] Lia star 4 1.3km t. [PHONE_NUMBER] | [EMAIL_ADDRESS][DOMAIN_NAME]" at bounding box center [940, 84] width 307 height 81
copy span "[EMAIL_ADDRESS][DOMAIN_NAME]"
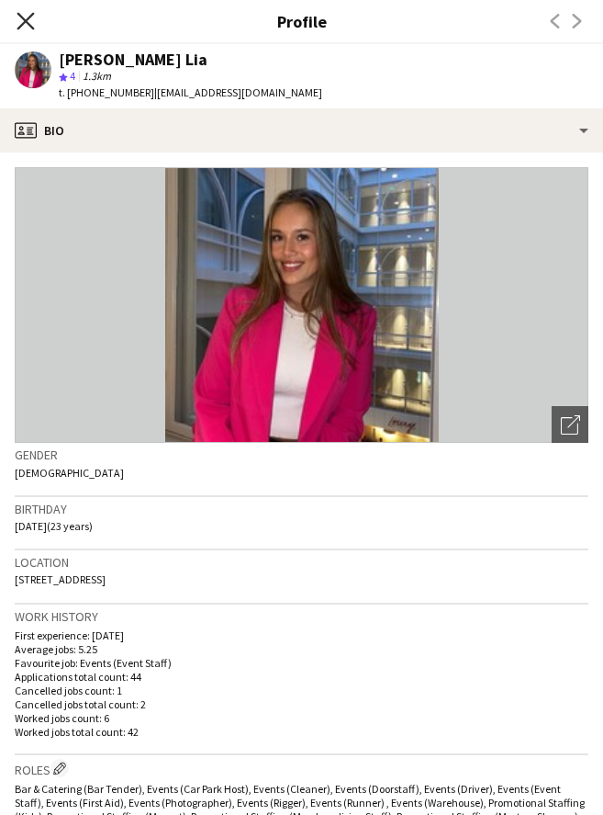
click at [31, 25] on icon "Close pop-in" at bounding box center [25, 20] width 17 height 17
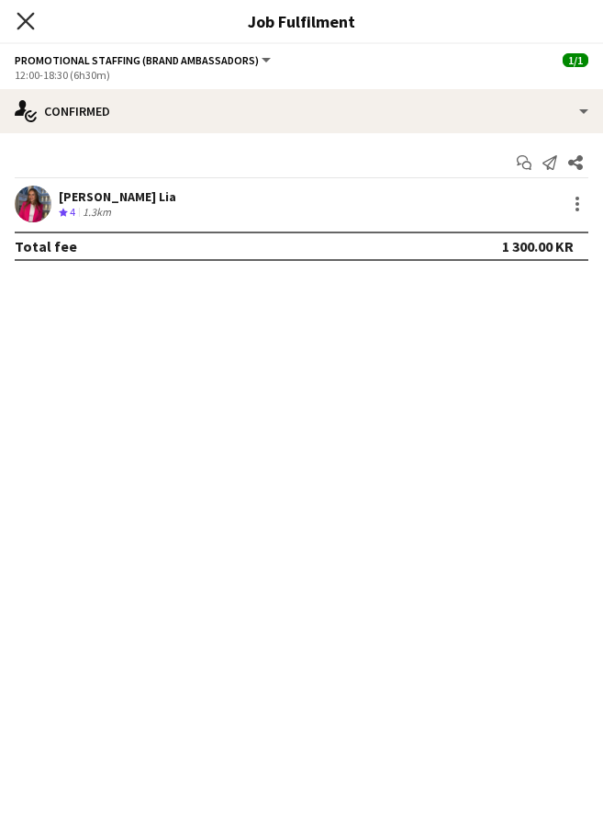
click at [24, 21] on icon "Close pop-in" at bounding box center [25, 20] width 17 height 17
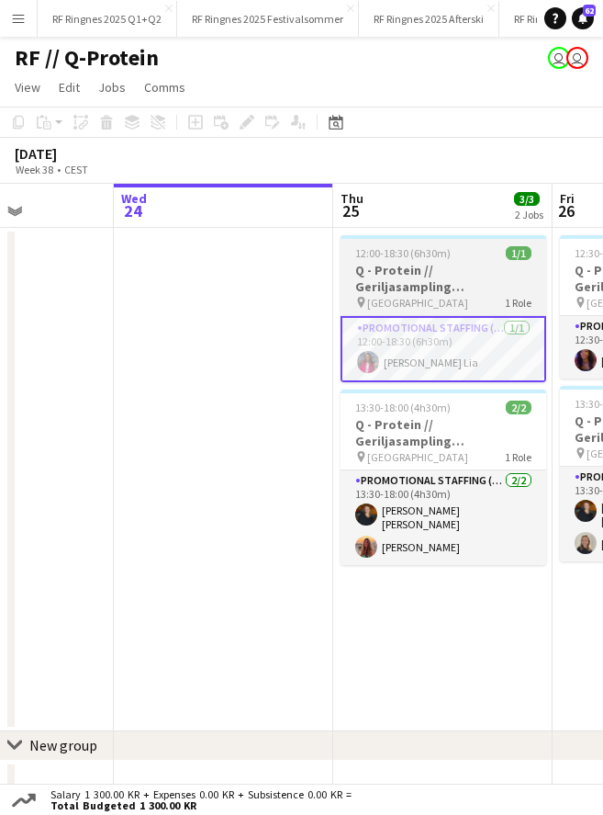
scroll to position [0, 655]
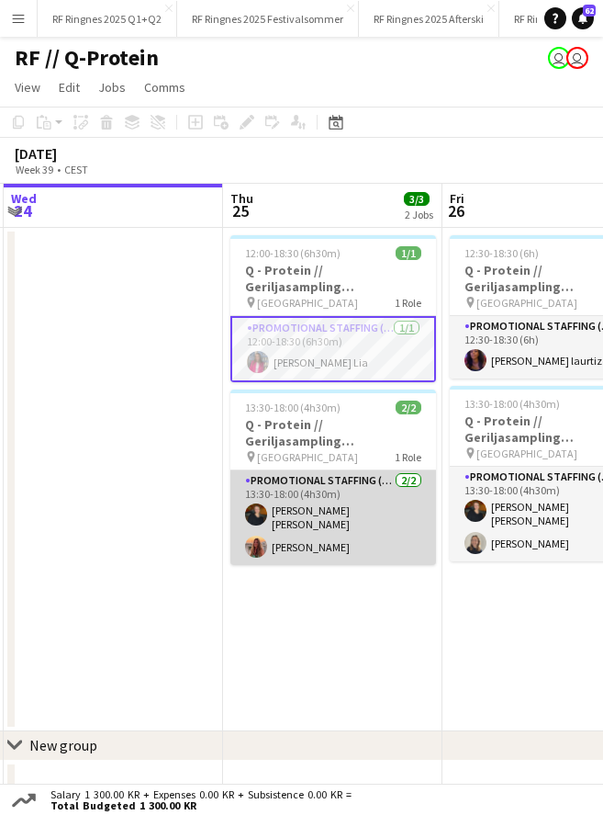
click at [328, 521] on app-card-role "Promotional Staffing (Brand Ambassadors) [DATE] 13:30-18:00 (4h30m) [PERSON_NAM…" at bounding box center [334, 517] width 206 height 95
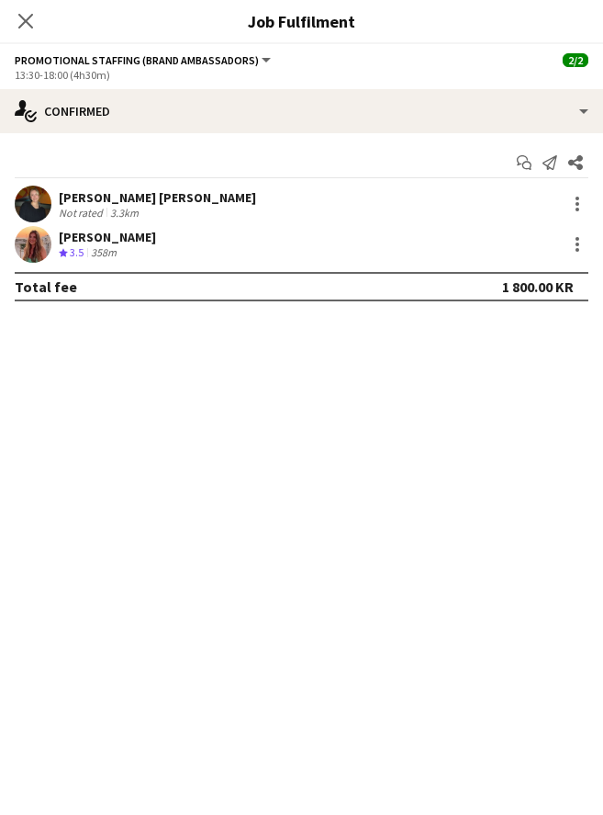
click at [27, 199] on app-user-avatar at bounding box center [33, 204] width 37 height 37
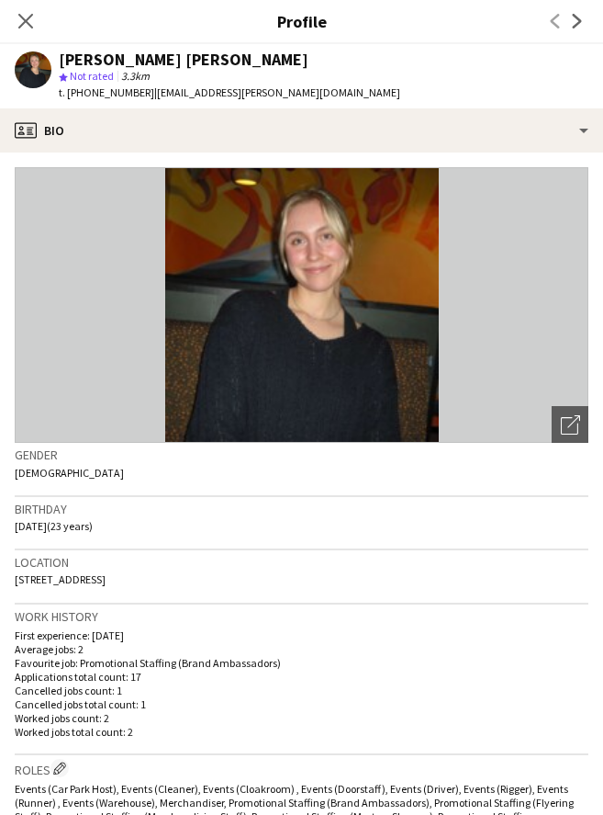
drag, startPoint x: 135, startPoint y: 92, endPoint x: 298, endPoint y: 88, distance: 162.6
click at [298, 88] on app-profile-header "[PERSON_NAME] [PERSON_NAME] star Not rated 3.3km t. [PHONE_NUMBER] | [EMAIL_ADD…" at bounding box center [301, 76] width 603 height 64
copy span "[EMAIL_ADDRESS][PERSON_NAME][DOMAIN_NAME]"
click at [27, 26] on icon "Close pop-in" at bounding box center [25, 20] width 17 height 17
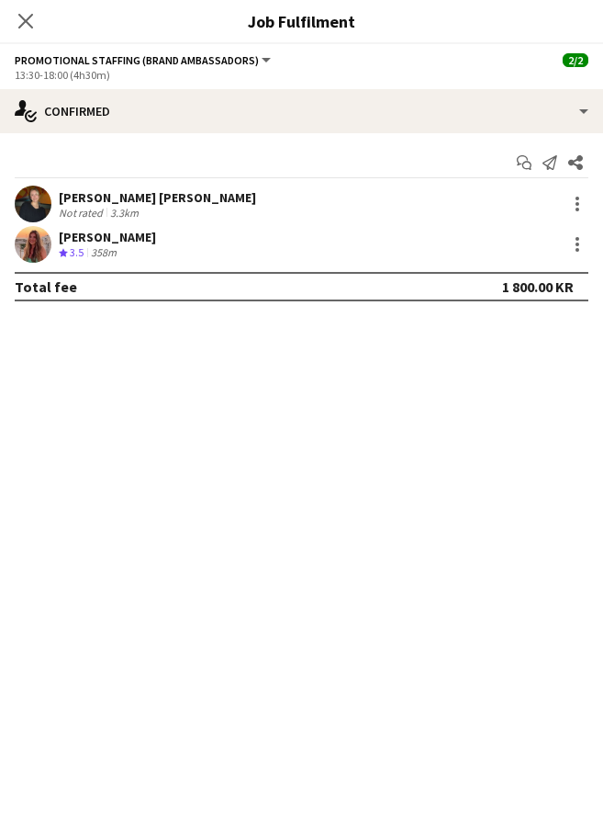
click at [39, 245] on app-user-avatar at bounding box center [33, 244] width 37 height 37
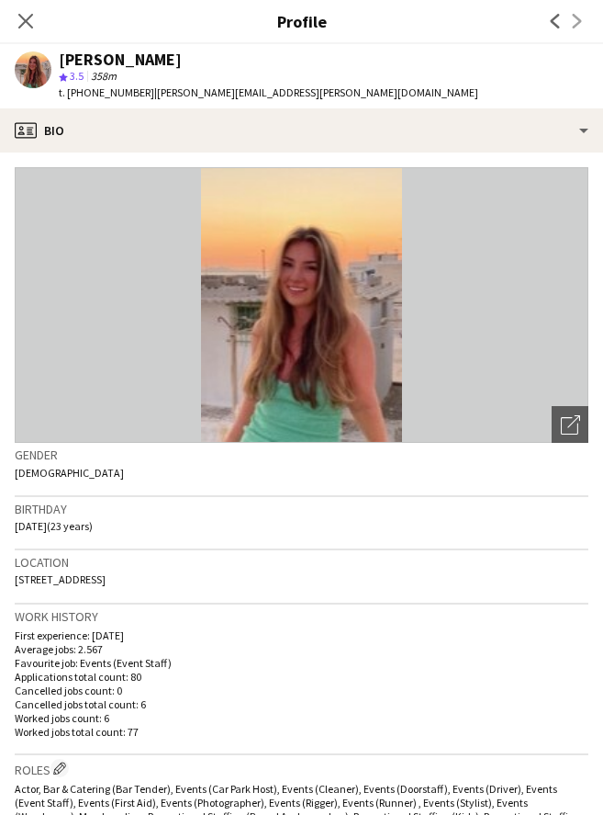
drag, startPoint x: 134, startPoint y: 95, endPoint x: 285, endPoint y: 90, distance: 150.7
click at [285, 90] on div "[PERSON_NAME] star 3.5 358m t. [PHONE_NUMBER] | [PERSON_NAME][EMAIL_ADDRESS][PE…" at bounding box center [246, 76] width 493 height 64
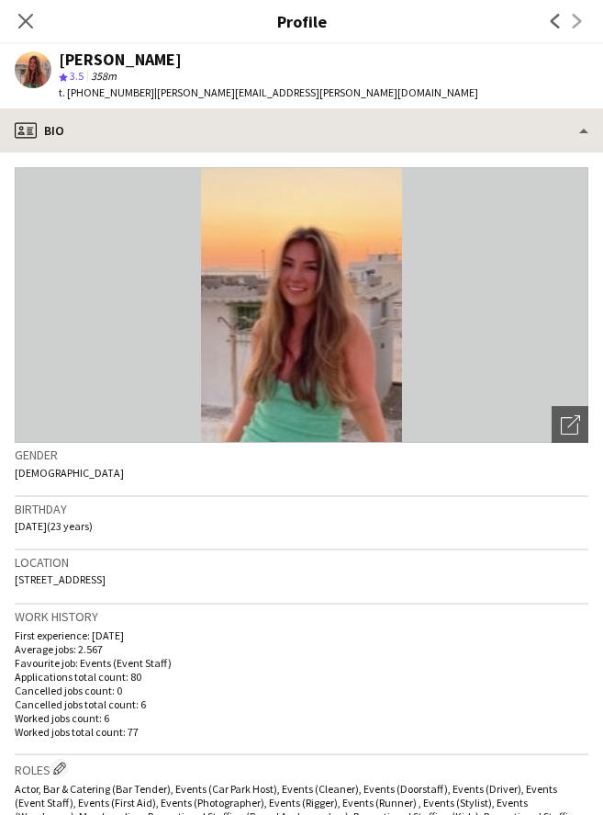
copy span "[PERSON_NAME][EMAIL_ADDRESS][PERSON_NAME][DOMAIN_NAME]"
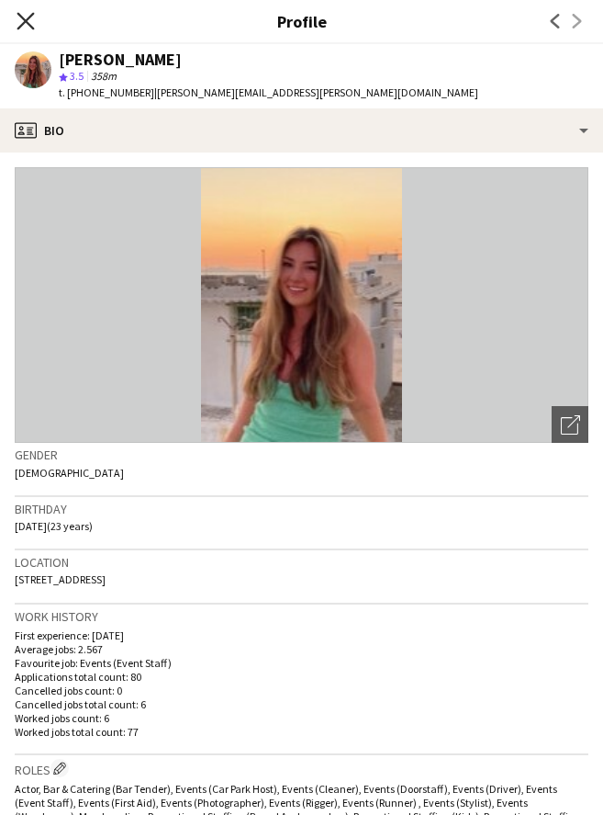
click at [22, 25] on icon at bounding box center [25, 20] width 17 height 17
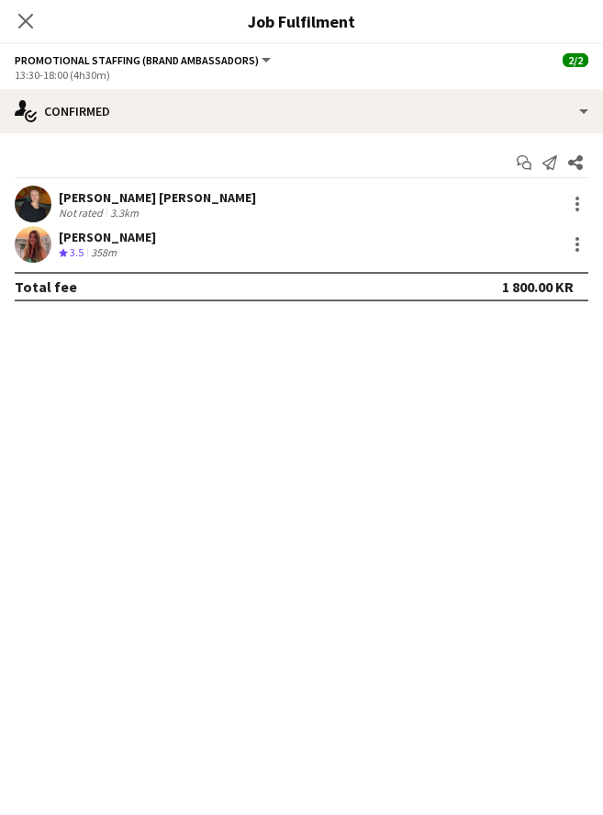
click at [27, 34] on div "Close pop-in" at bounding box center [25, 21] width 51 height 42
click at [24, 28] on icon "Close pop-in" at bounding box center [25, 20] width 17 height 17
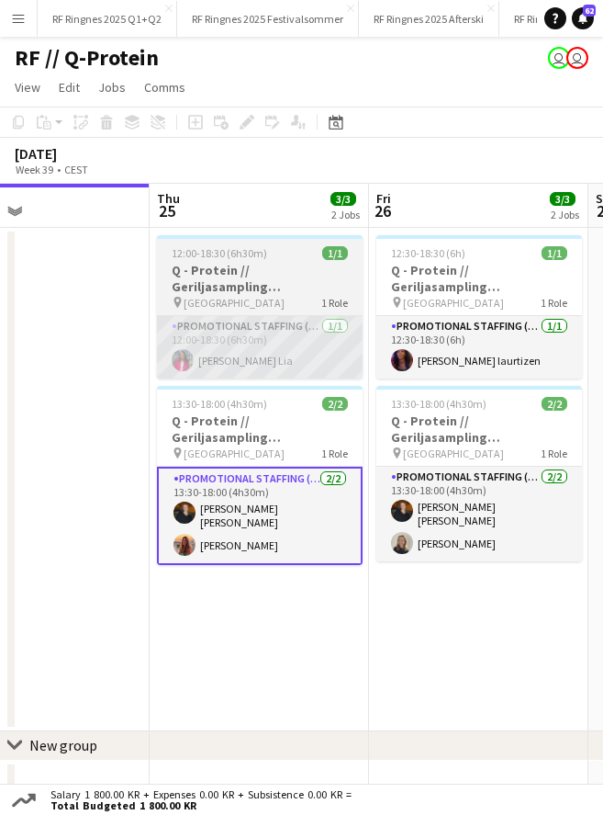
scroll to position [0, 582]
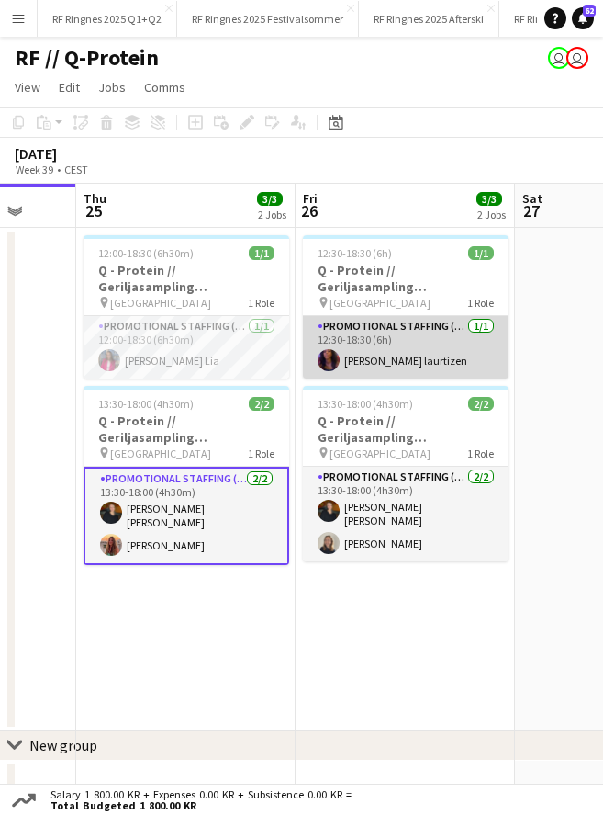
click at [355, 334] on app-card-role "Promotional Staffing (Brand Ambassadors) [DATE] 12:30-18:30 (6h) [PERSON_NAME]" at bounding box center [406, 347] width 206 height 62
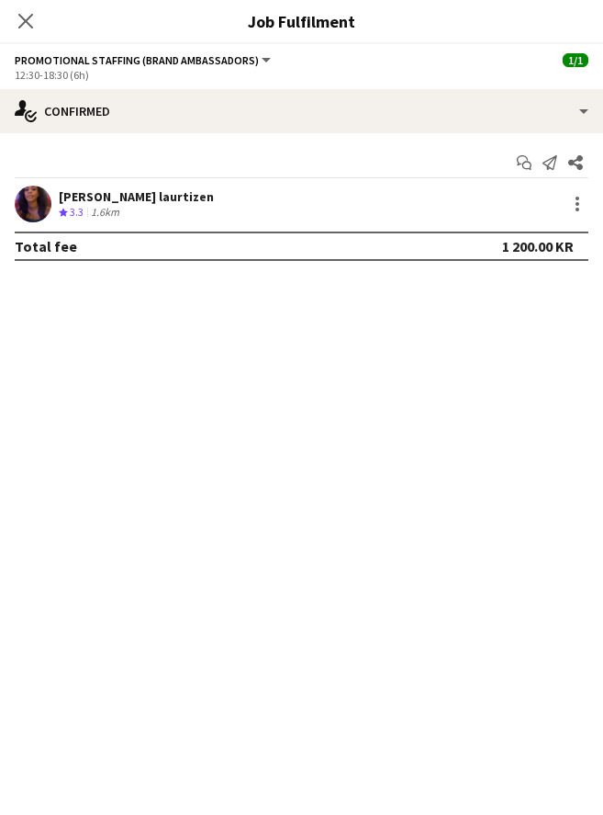
click at [37, 196] on app-user-avatar at bounding box center [33, 204] width 37 height 37
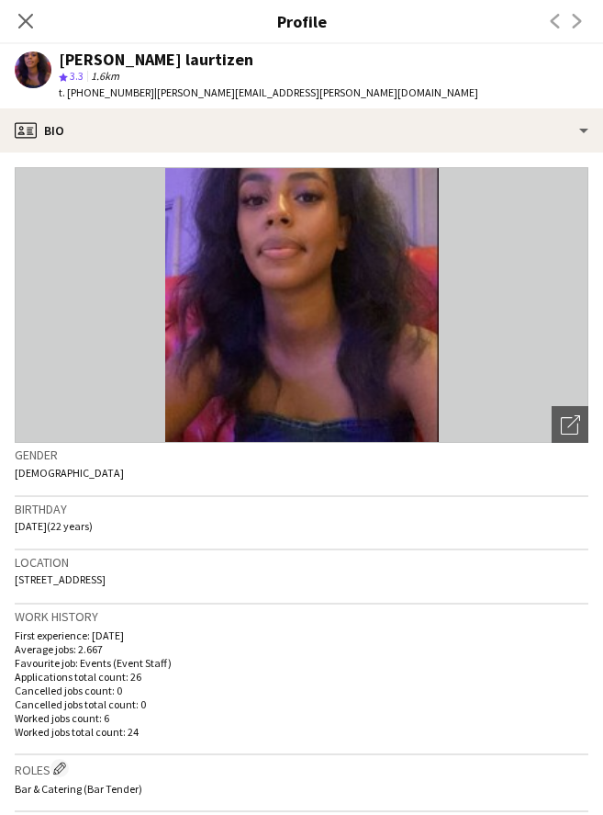
drag, startPoint x: 134, startPoint y: 94, endPoint x: 290, endPoint y: 96, distance: 156.2
click at [290, 96] on app-profile-header "[PERSON_NAME] laurtizen star 3.3 1.6km t. [PHONE_NUMBER] | [PERSON_NAME][EMAIL_…" at bounding box center [301, 76] width 603 height 64
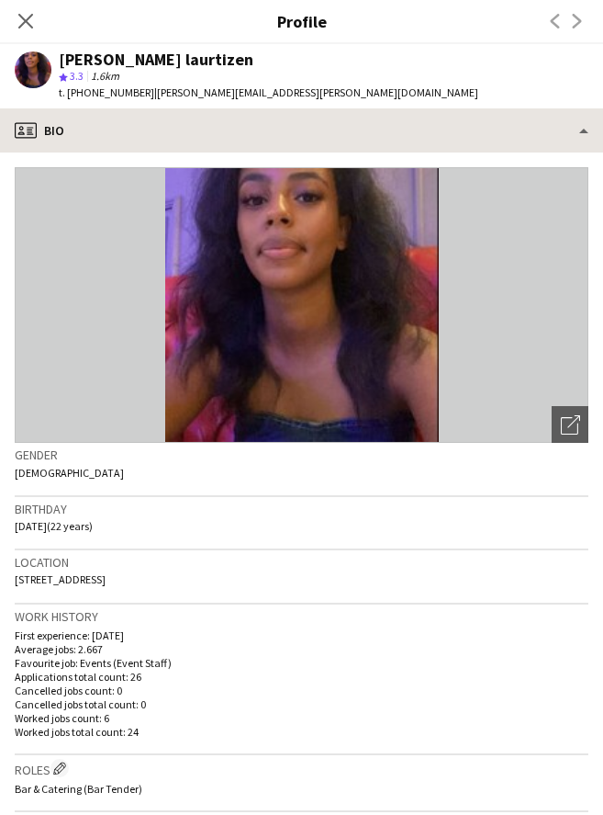
copy span "[PERSON_NAME][EMAIL_ADDRESS][PERSON_NAME][DOMAIN_NAME]"
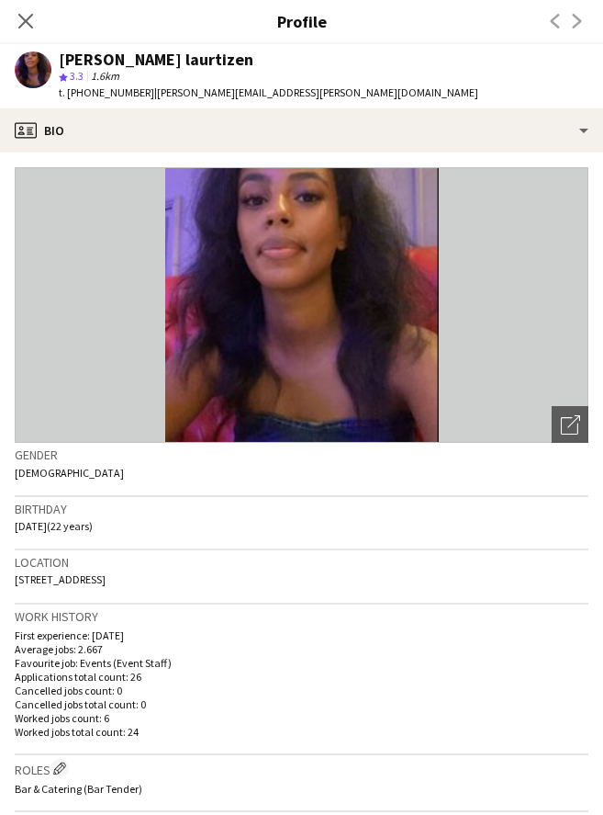
click at [24, 27] on app-icon "Close pop-in" at bounding box center [26, 21] width 22 height 22
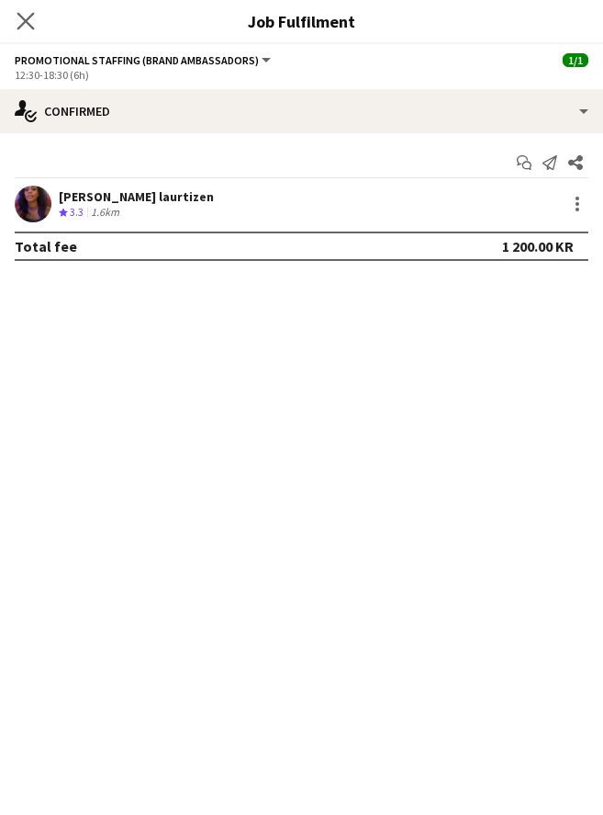
click at [17, 21] on icon "Close pop-in" at bounding box center [25, 20] width 17 height 17
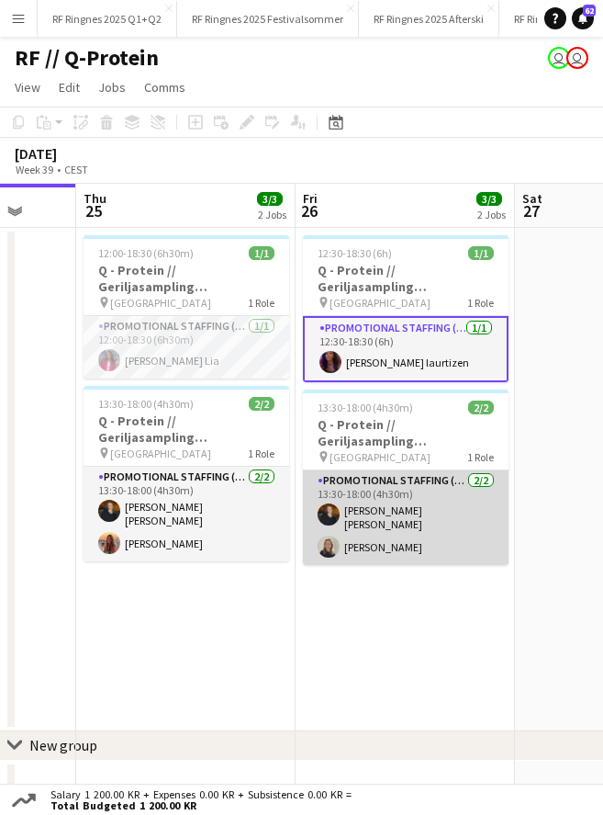
click at [397, 524] on app-card-role "Promotional Staffing (Brand Ambassadors) [DATE] 13:30-18:00 (4h30m) [PERSON_NAM…" at bounding box center [406, 517] width 206 height 95
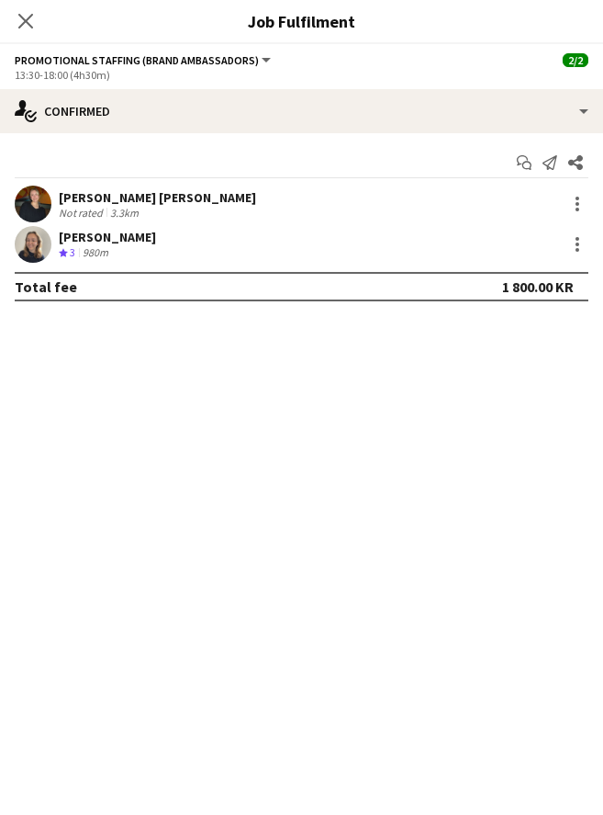
click at [42, 209] on app-user-avatar at bounding box center [33, 204] width 37 height 37
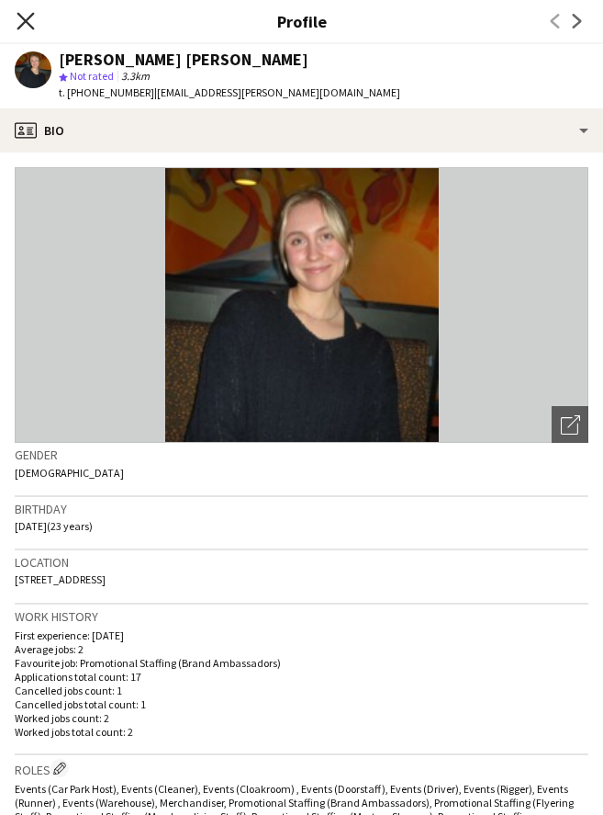
click at [24, 19] on icon at bounding box center [25, 20] width 17 height 17
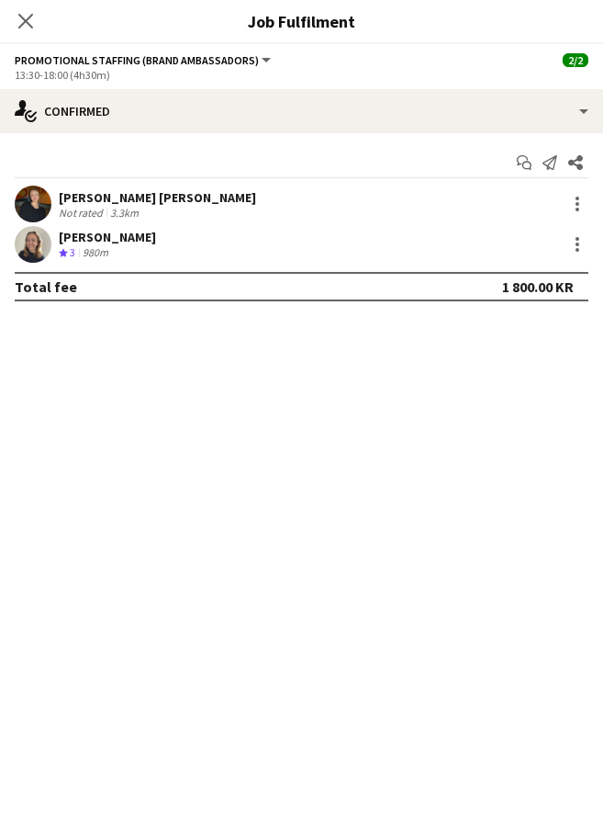
click at [39, 240] on app-user-avatar at bounding box center [33, 244] width 37 height 37
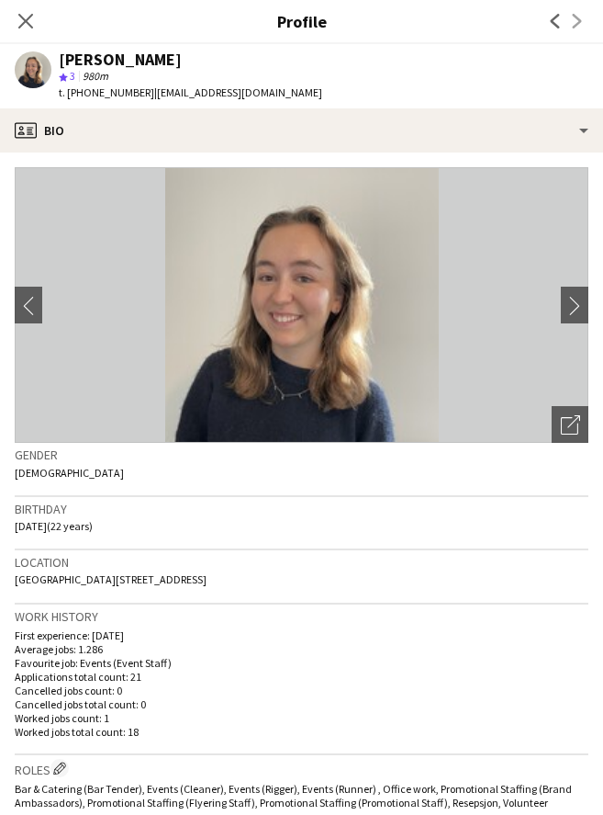
drag, startPoint x: 135, startPoint y: 93, endPoint x: 365, endPoint y: 93, distance: 229.6
click at [365, 93] on app-profile-header "[PERSON_NAME] Øygarden star 3 980m t. [PHONE_NUMBER] | [PERSON_NAME][EMAIL_ADDR…" at bounding box center [301, 76] width 603 height 64
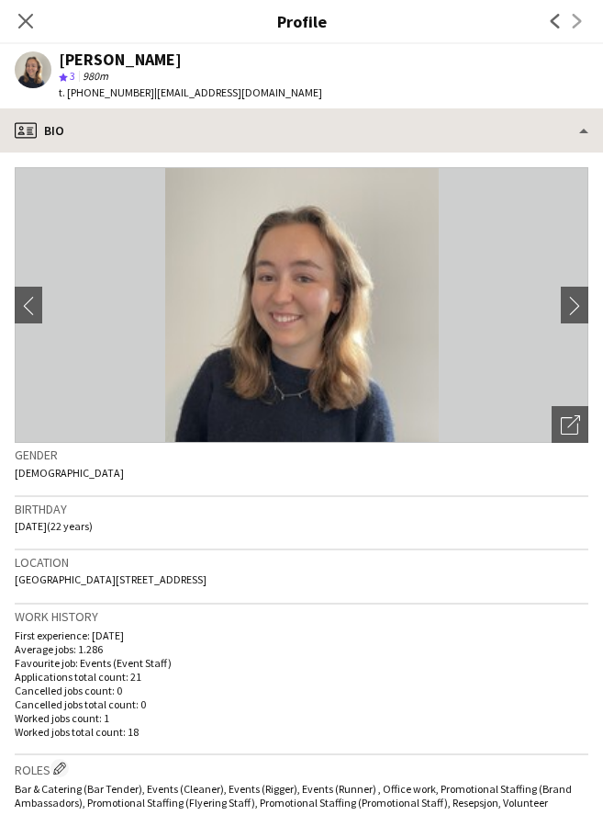
copy span "[EMAIL_ADDRESS][DOMAIN_NAME]"
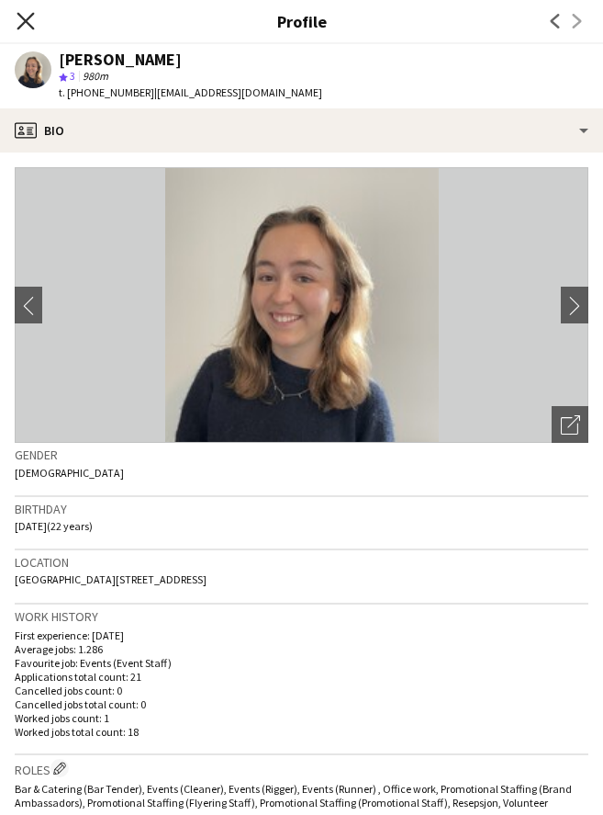
click at [31, 25] on icon "Close pop-in" at bounding box center [25, 20] width 17 height 17
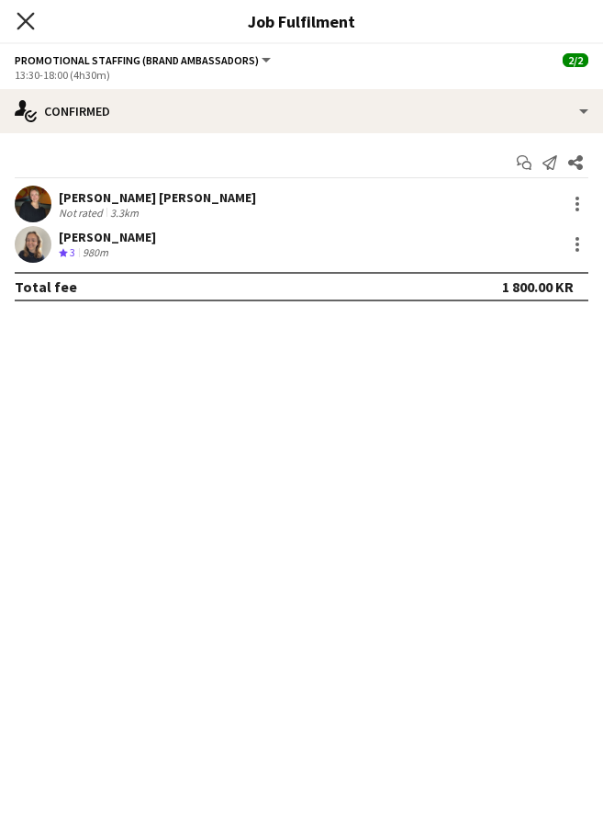
click at [30, 17] on icon at bounding box center [25, 20] width 17 height 17
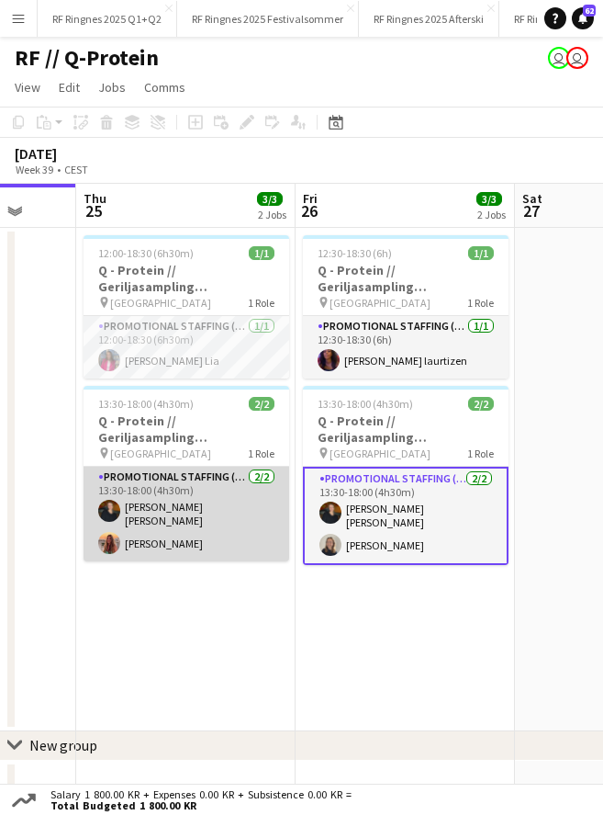
click at [133, 505] on app-card-role "Promotional Staffing (Brand Ambassadors) [DATE] 13:30-18:00 (4h30m) [PERSON_NAM…" at bounding box center [187, 514] width 206 height 95
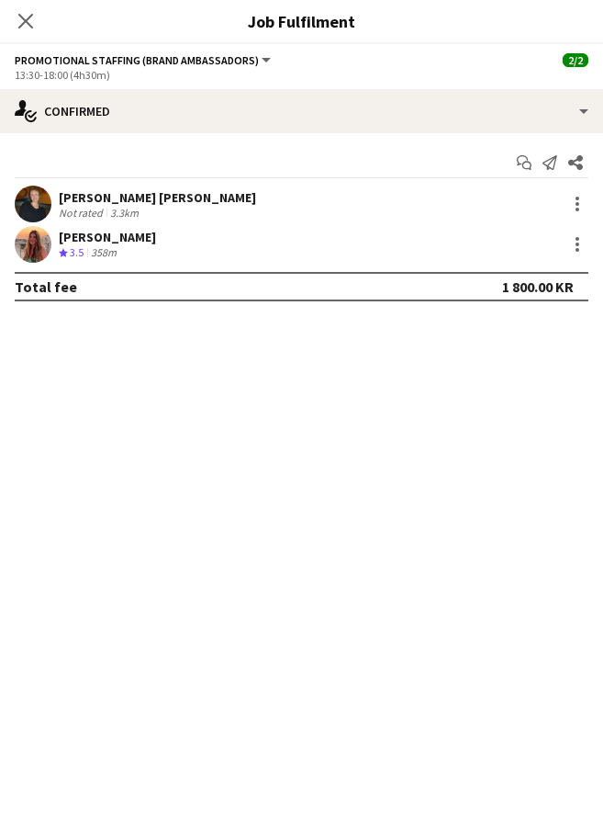
click at [39, 203] on app-user-avatar at bounding box center [33, 204] width 37 height 37
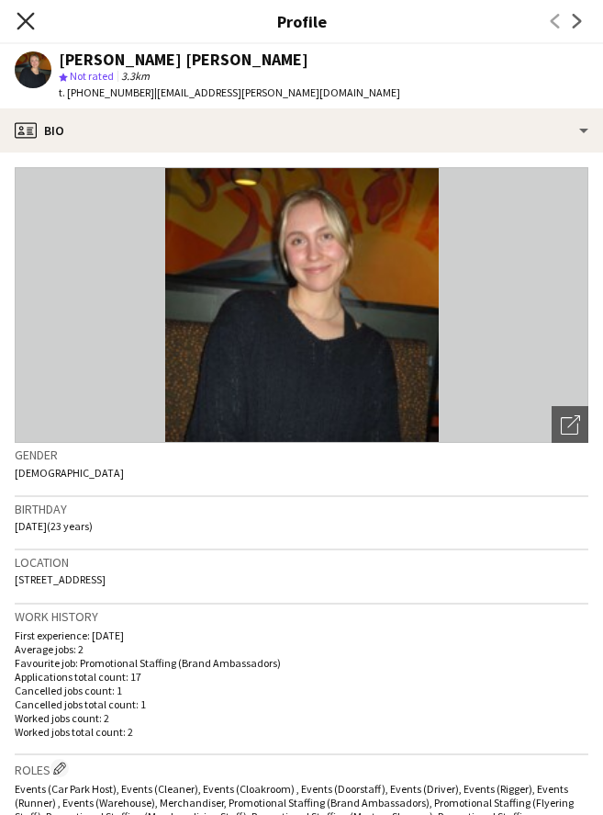
click at [18, 17] on icon "Close pop-in" at bounding box center [25, 20] width 17 height 17
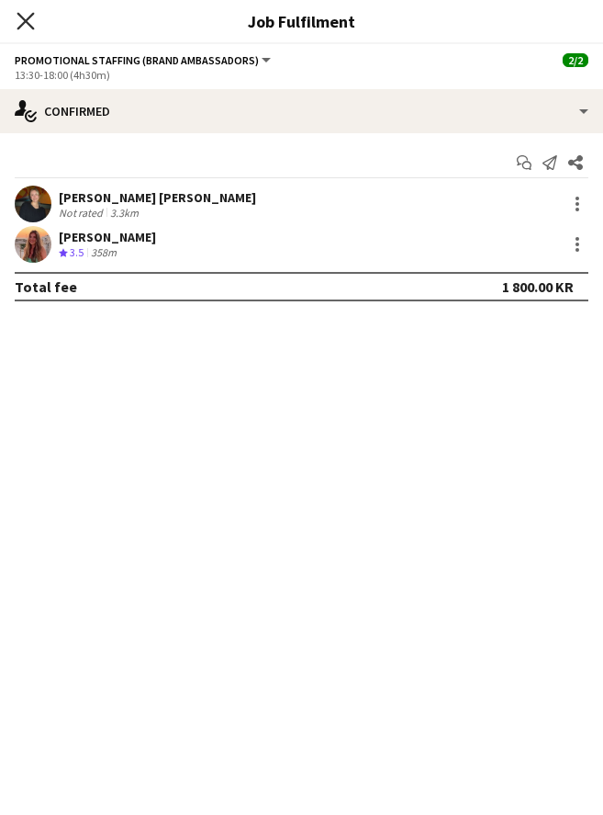
click at [25, 13] on icon "Close pop-in" at bounding box center [25, 20] width 17 height 17
